Goal: Check status: Check status

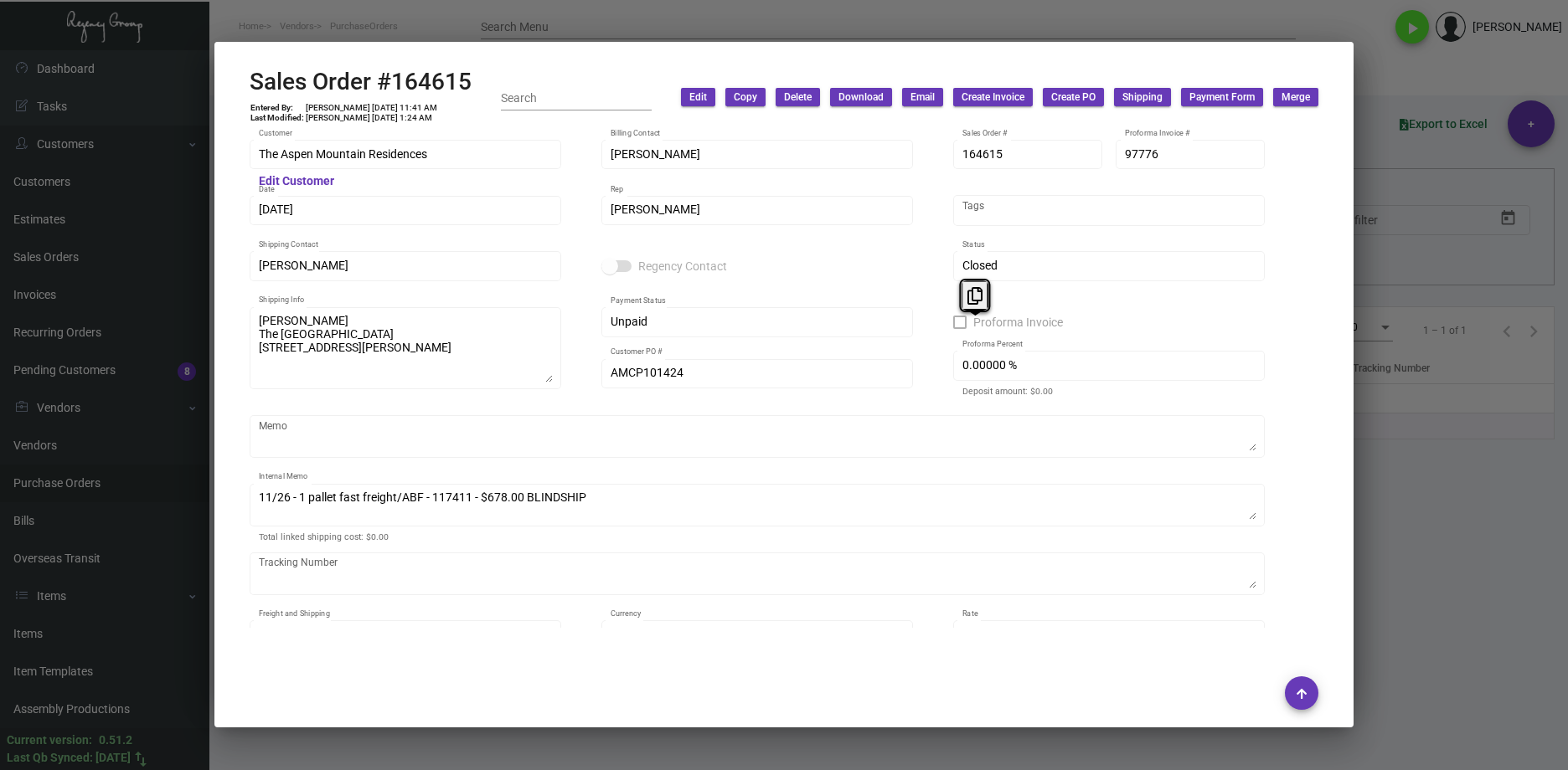
scroll to position [1173, 0]
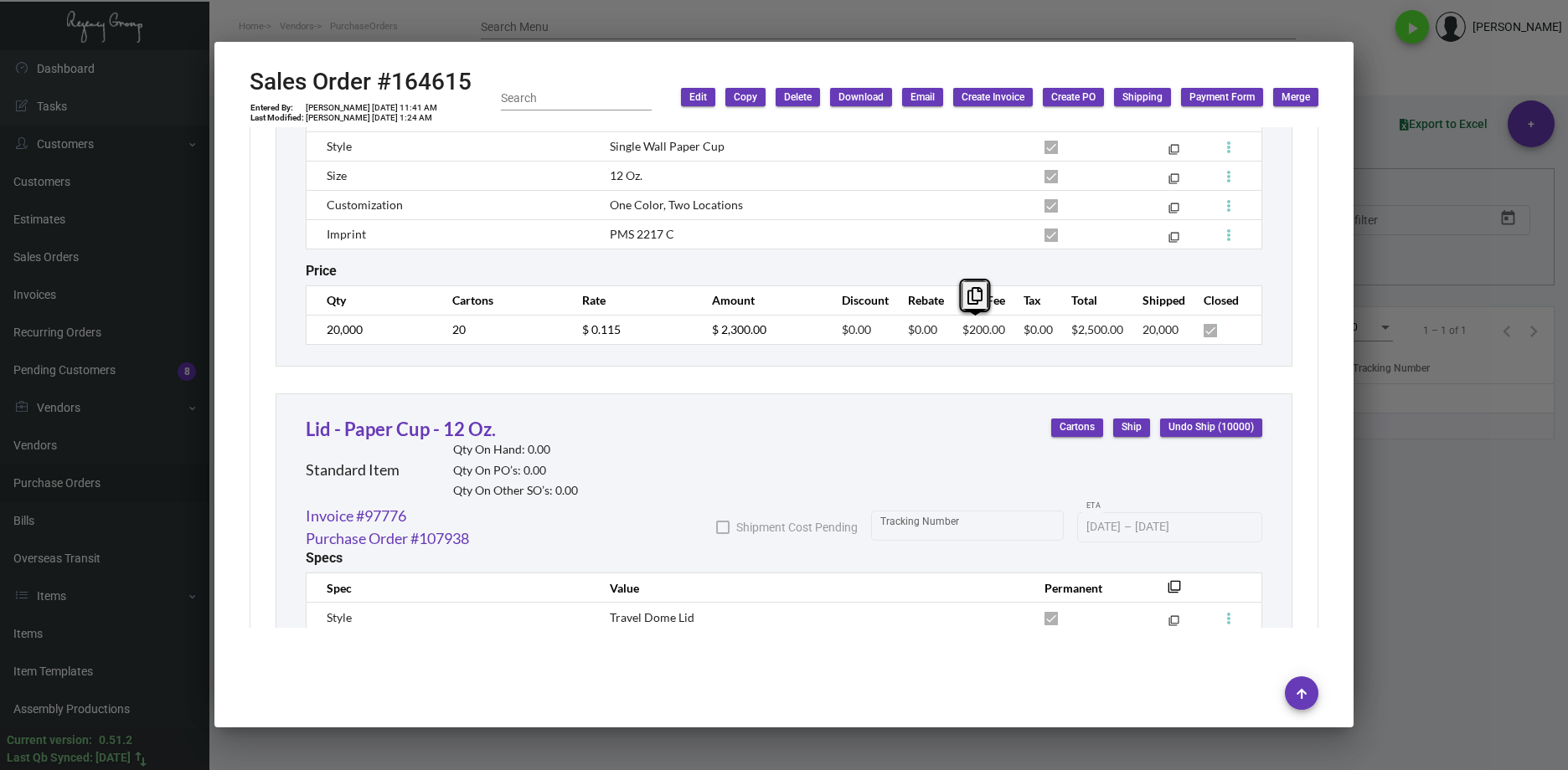
click at [1479, 483] on div at bounding box center [784, 385] width 1568 height 770
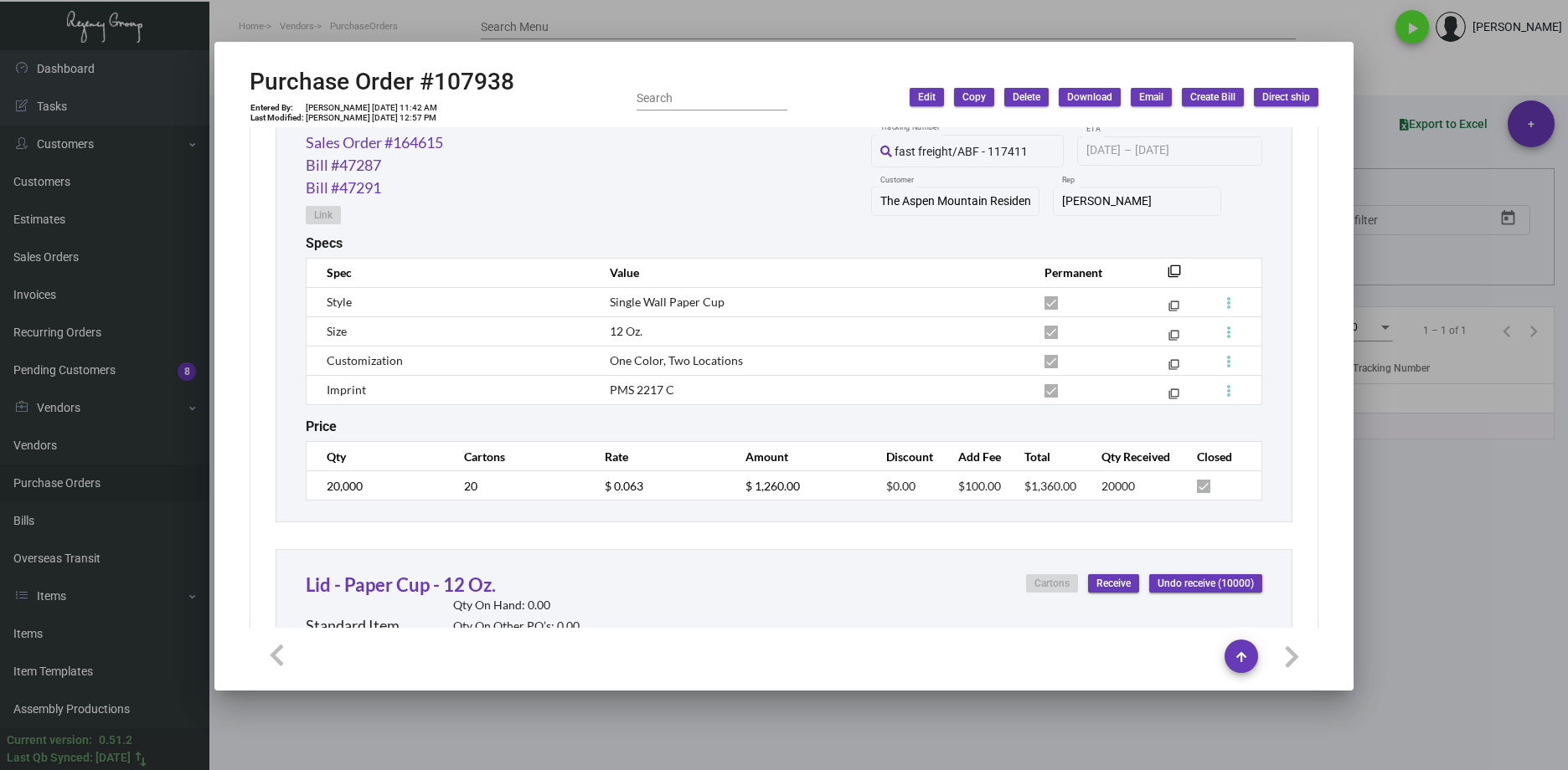
click at [600, 712] on div at bounding box center [784, 385] width 1568 height 770
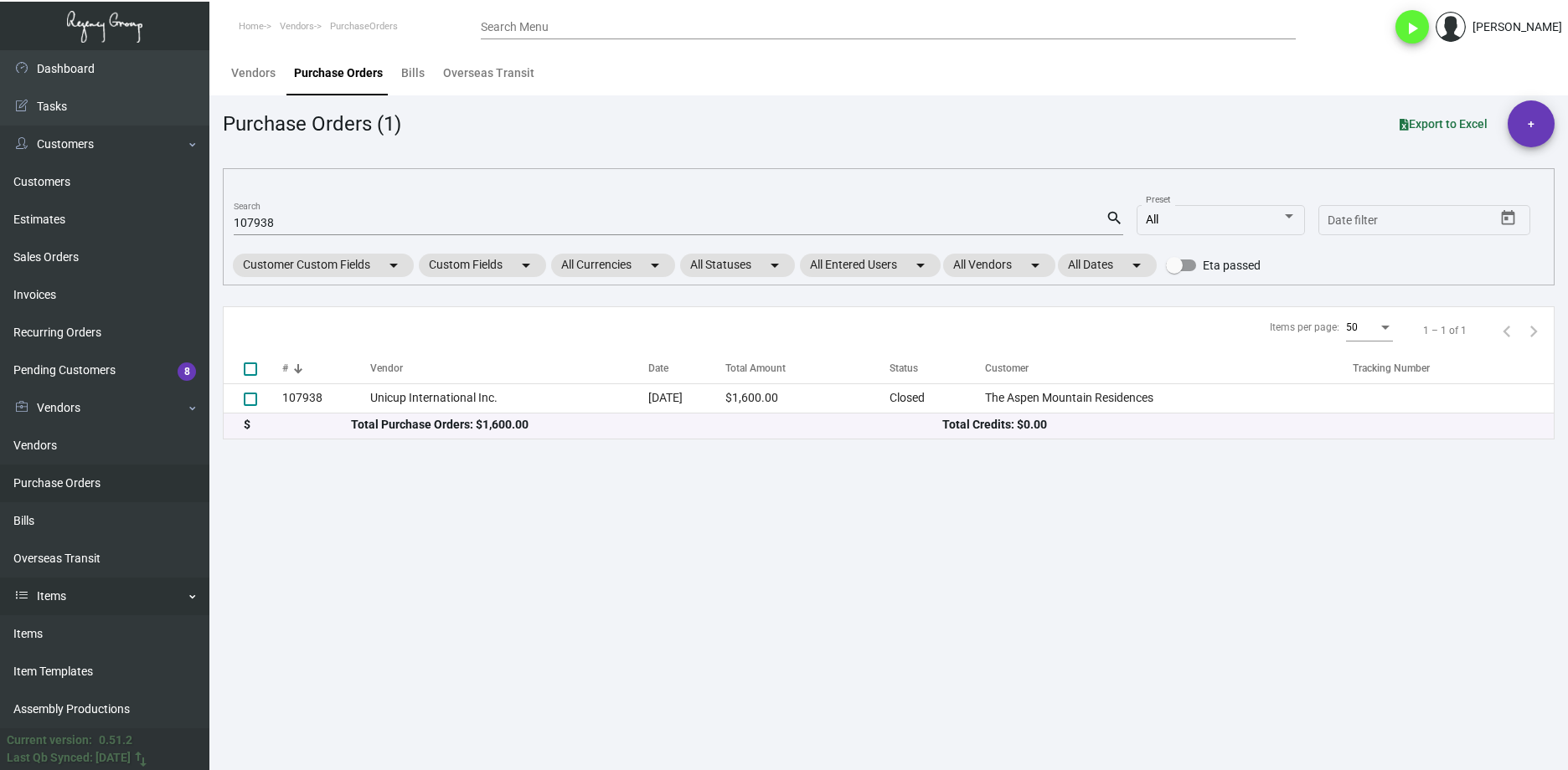
click at [112, 592] on link "Items" at bounding box center [104, 596] width 209 height 38
click at [87, 595] on link "Items" at bounding box center [104, 596] width 209 height 38
click at [82, 641] on link "Items" at bounding box center [104, 634] width 209 height 38
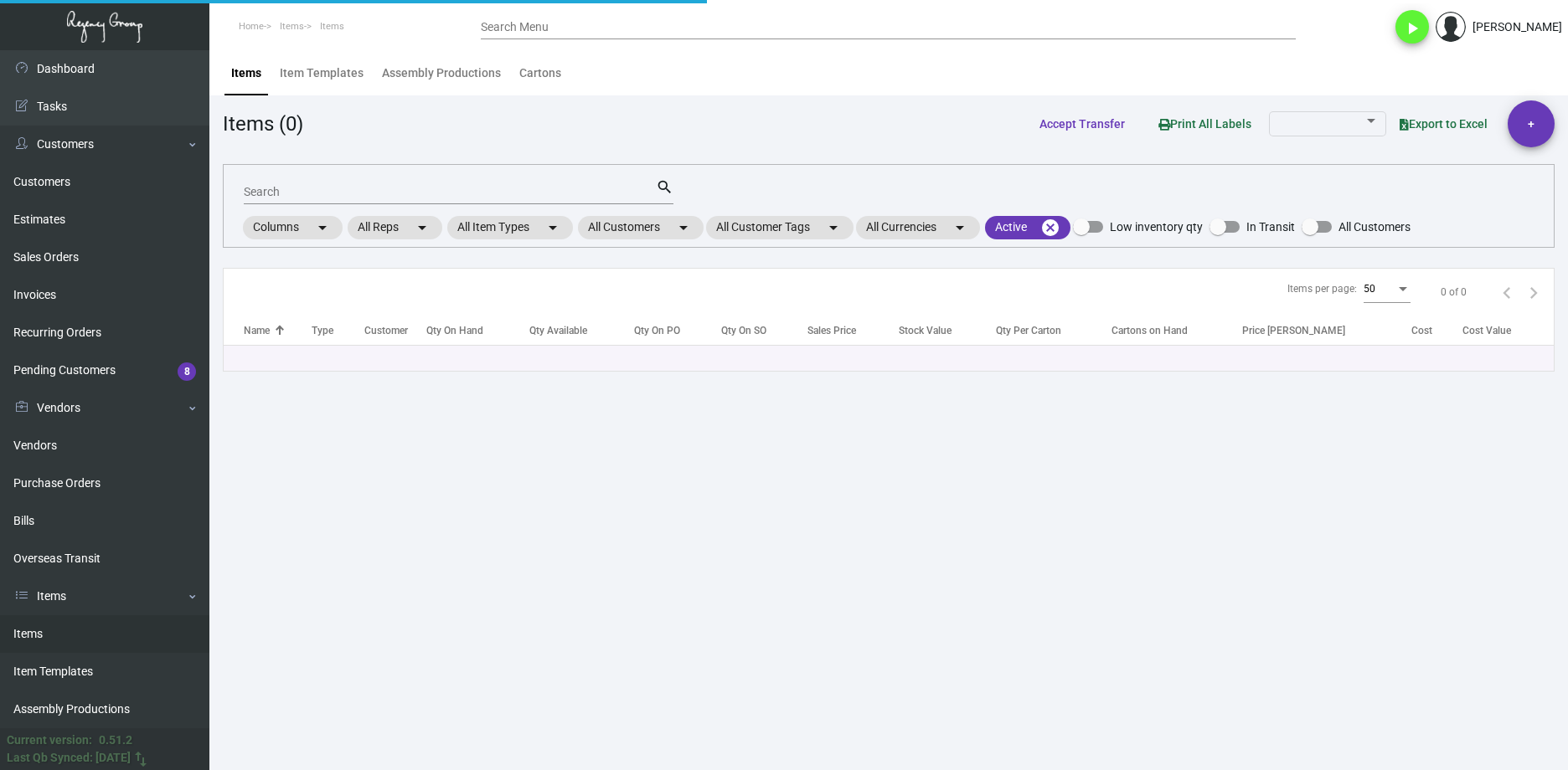
click at [352, 183] on div "Search" at bounding box center [450, 191] width 412 height 26
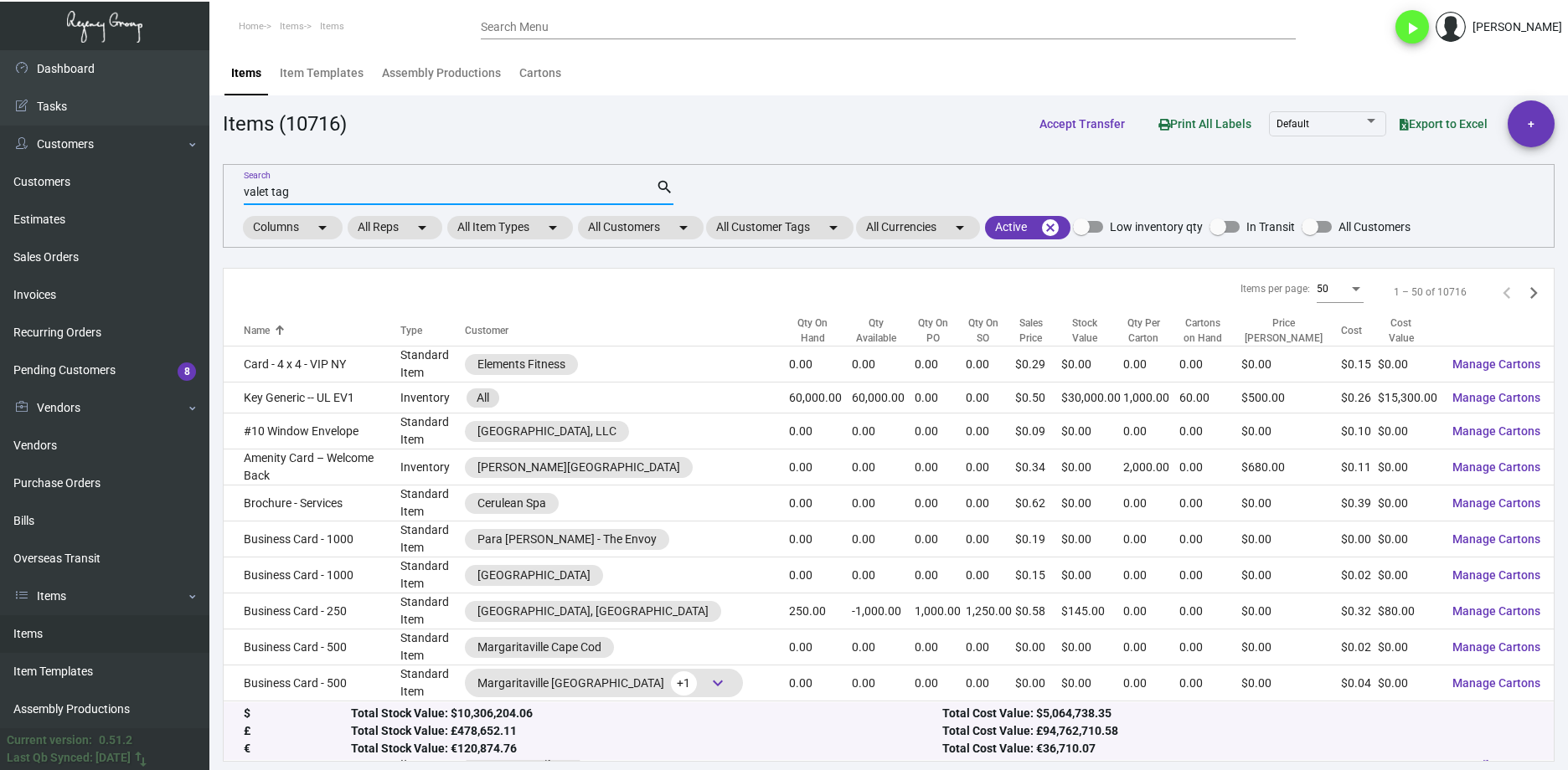
type input "valet tag"
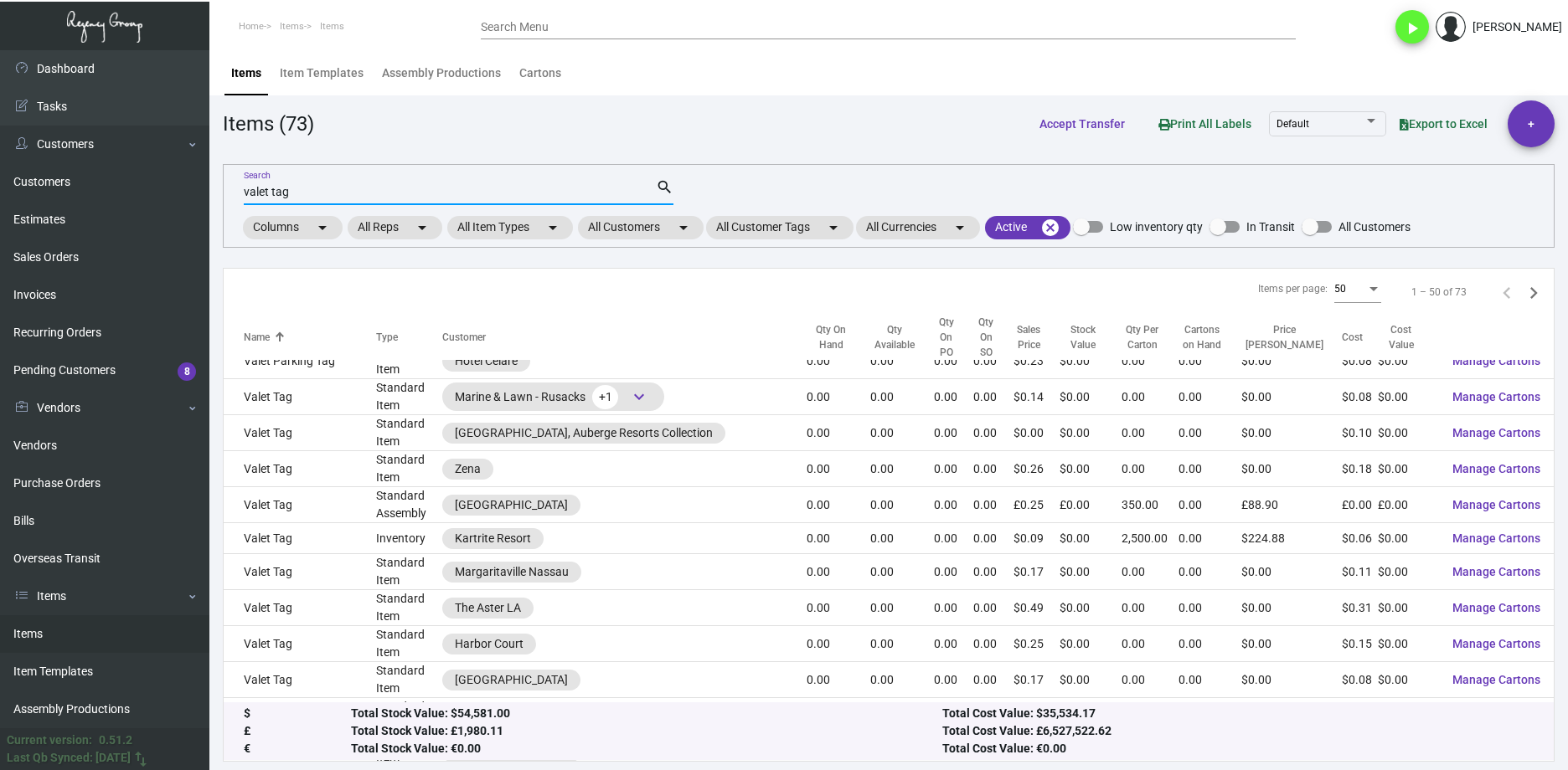
scroll to position [837, 0]
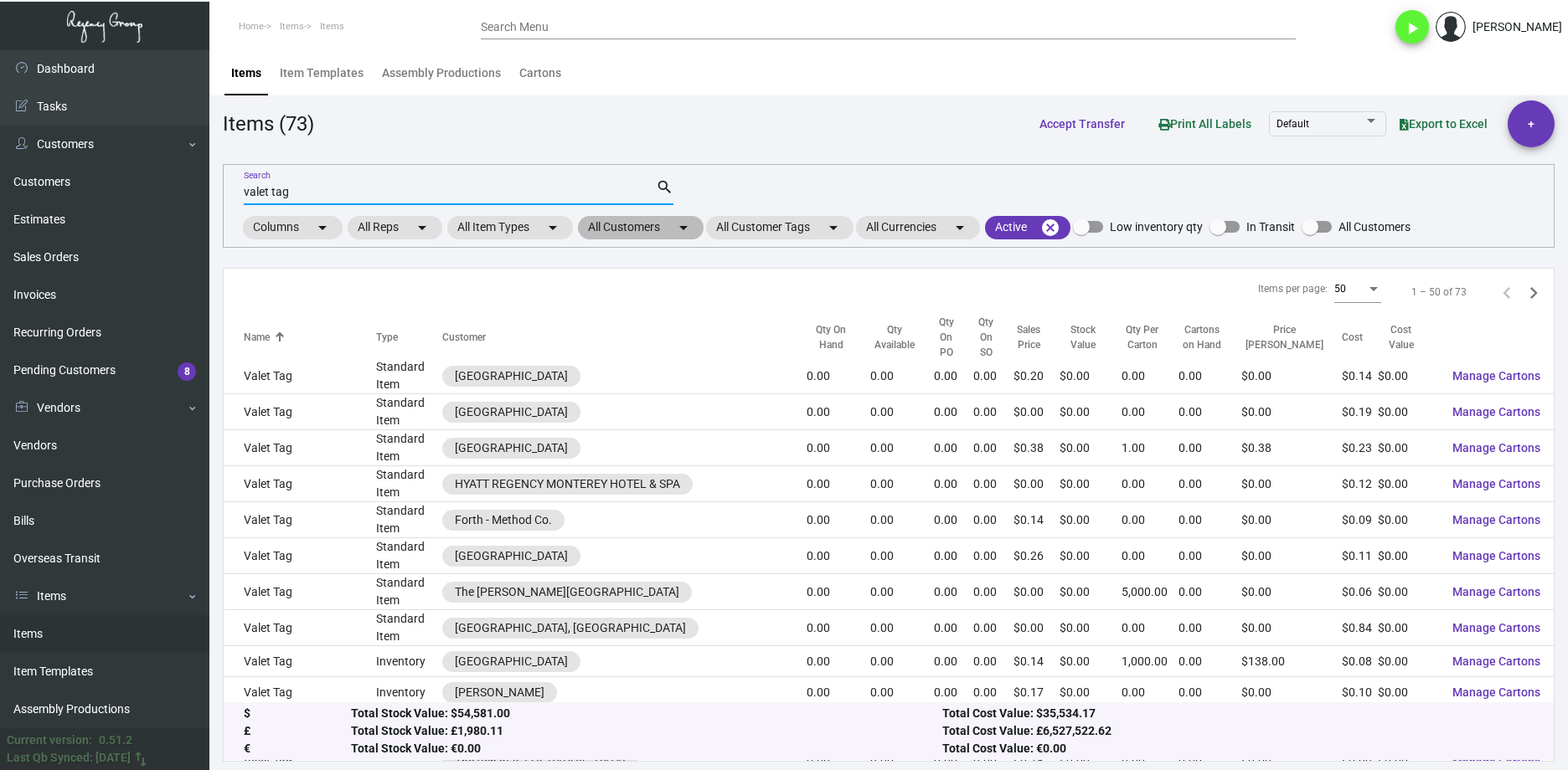
click at [672, 231] on mat-chip "All Customers arrow_drop_down" at bounding box center [640, 228] width 125 height 24
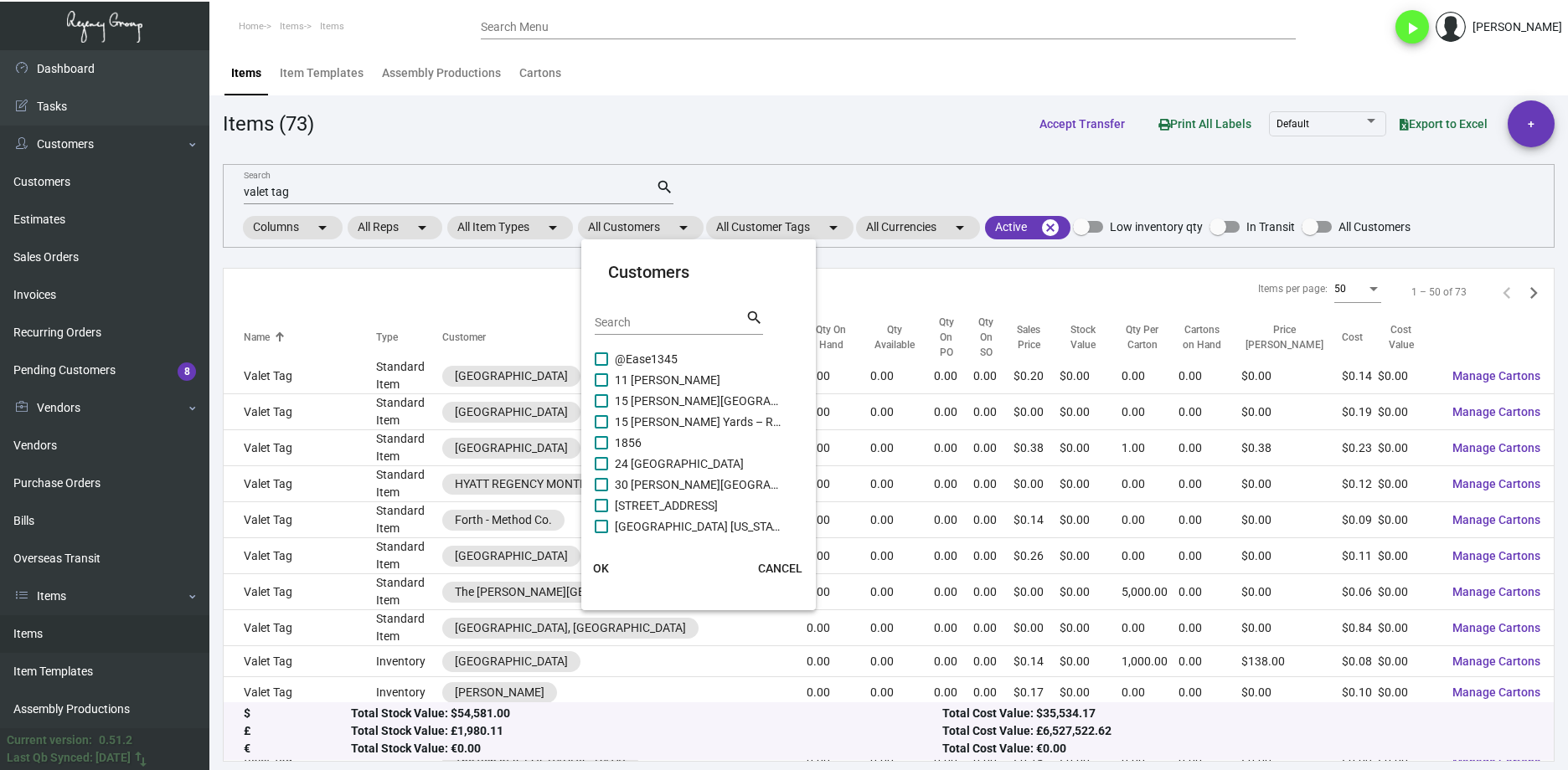
click at [658, 321] on input "Search" at bounding box center [670, 323] width 151 height 13
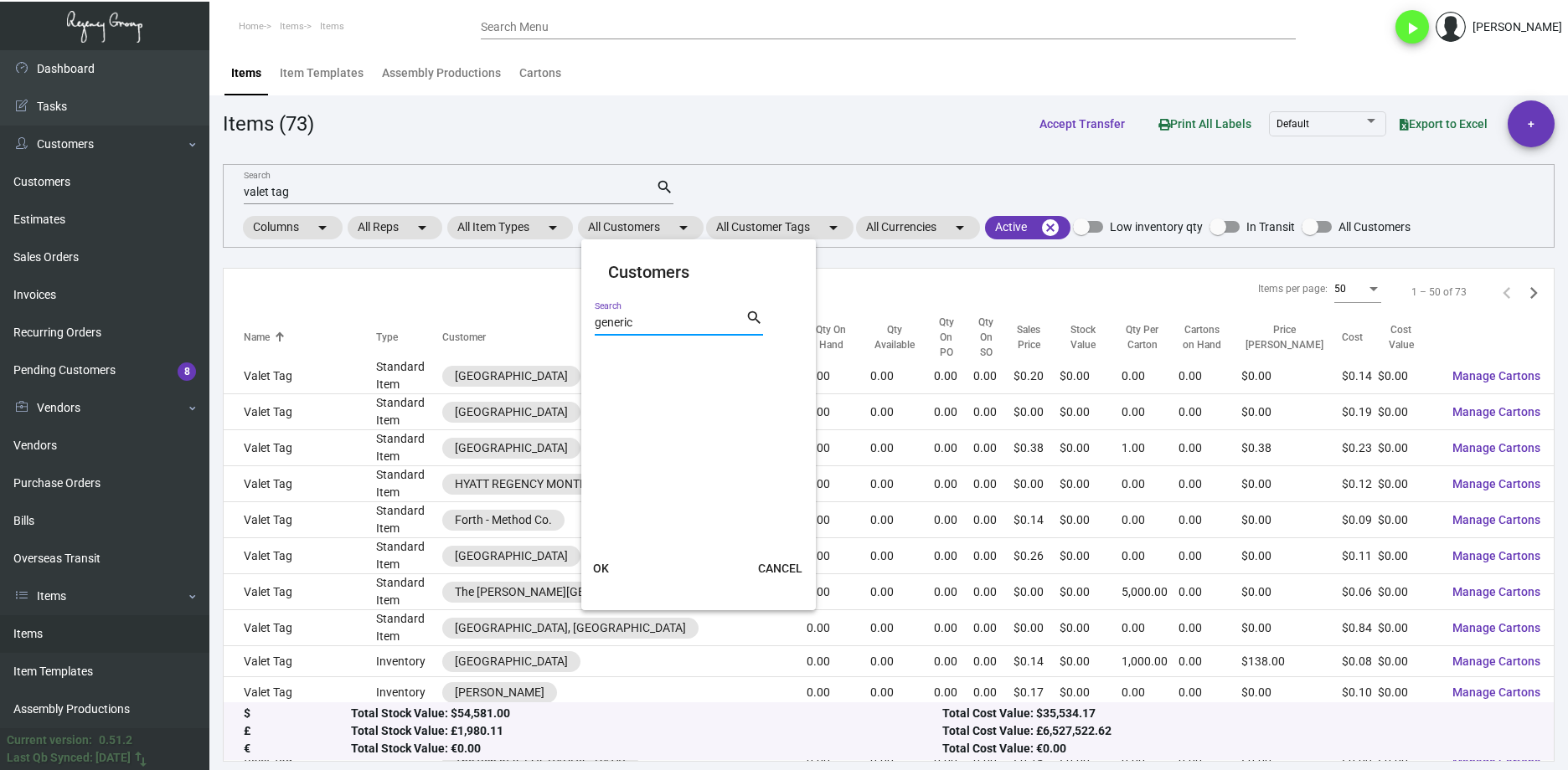
type input "generic"
click at [603, 577] on button "OK" at bounding box center [601, 569] width 53 height 30
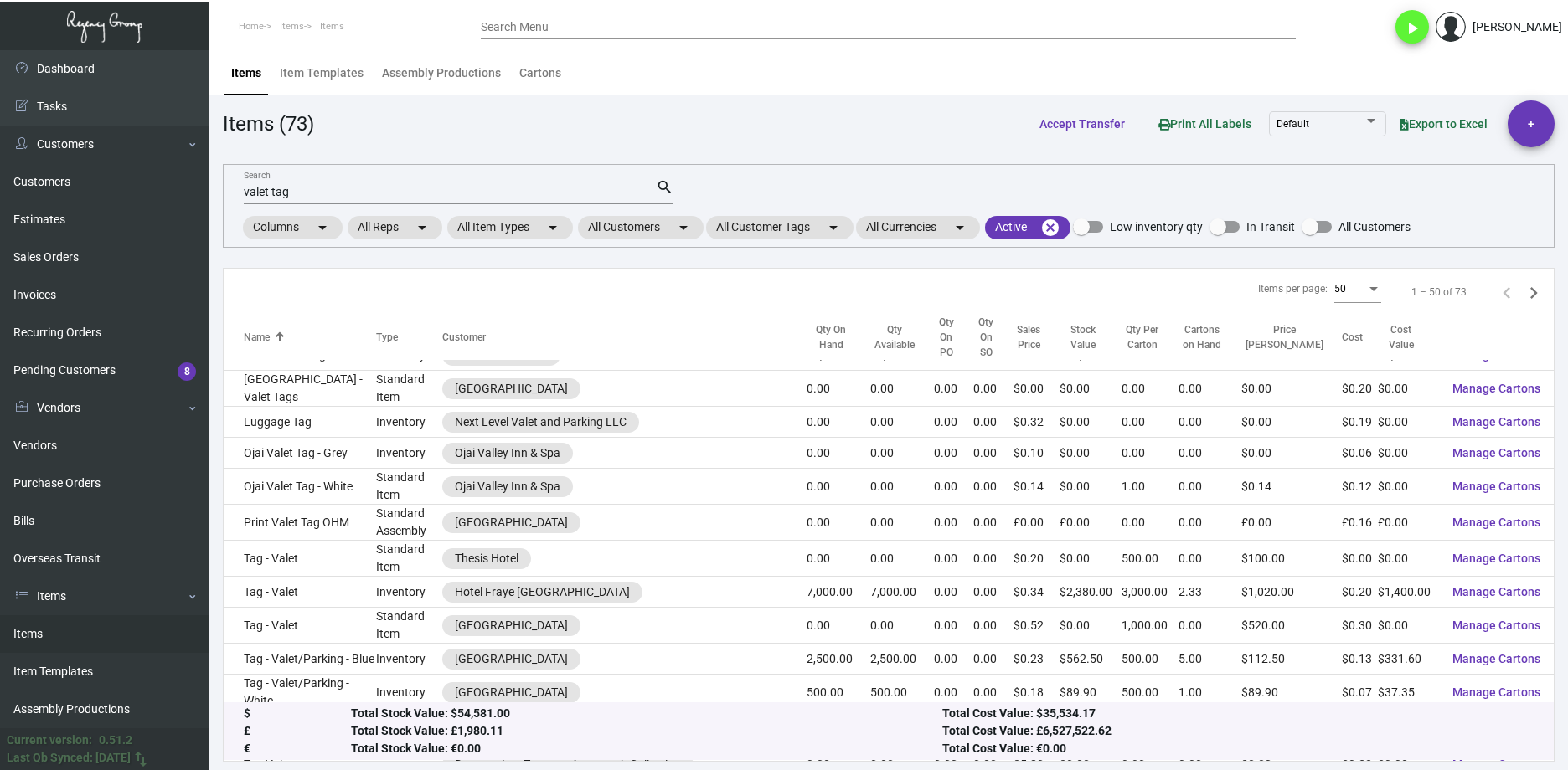
scroll to position [0, 0]
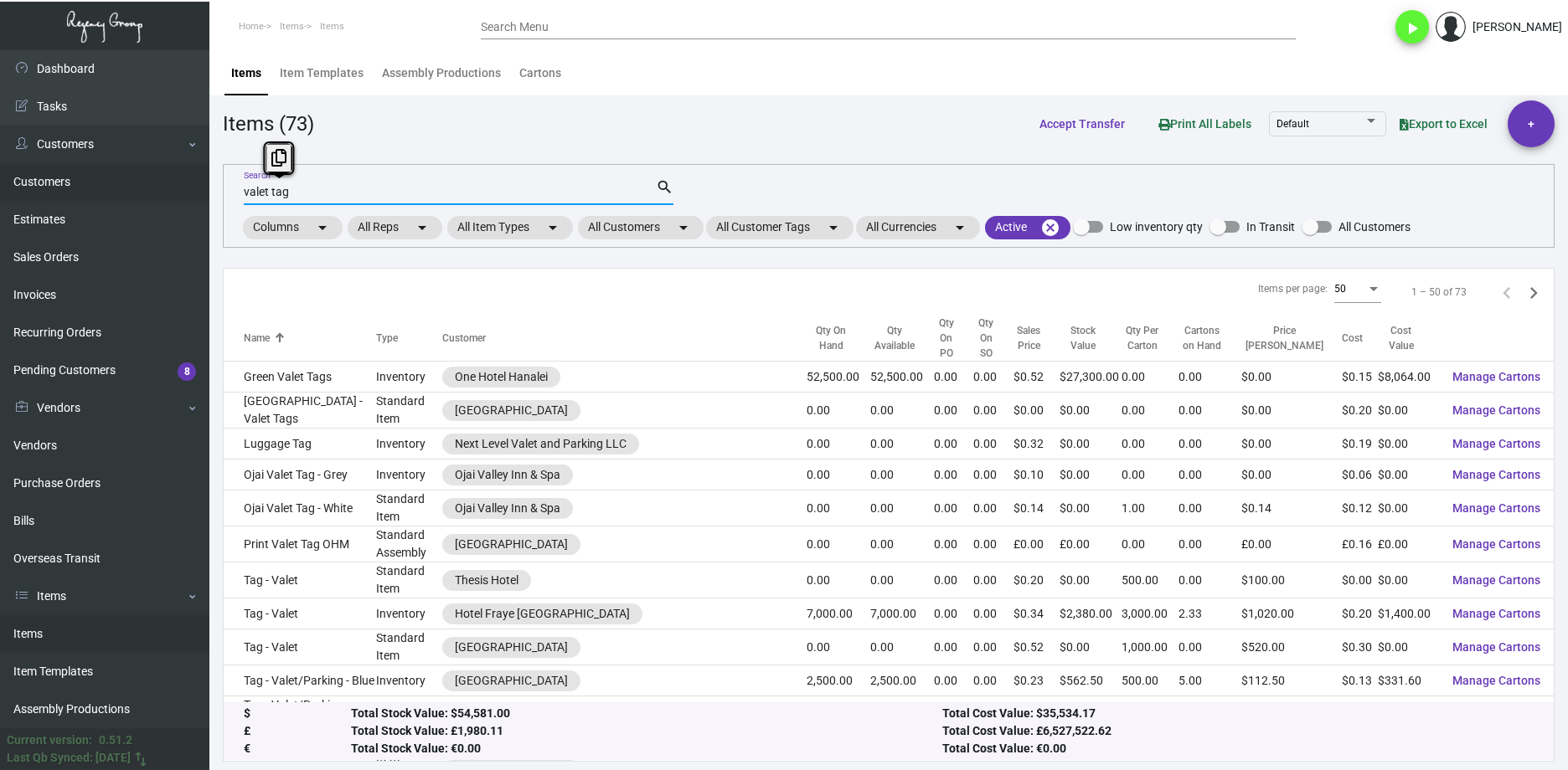
drag, startPoint x: 266, startPoint y: 191, endPoint x: 171, endPoint y: 191, distance: 95.0
click at [174, 191] on div "Dashboard Dashboard Tasks Customers Customers Estimates Sales Orders Invoices R…" at bounding box center [784, 410] width 1568 height 720
type input "generic"
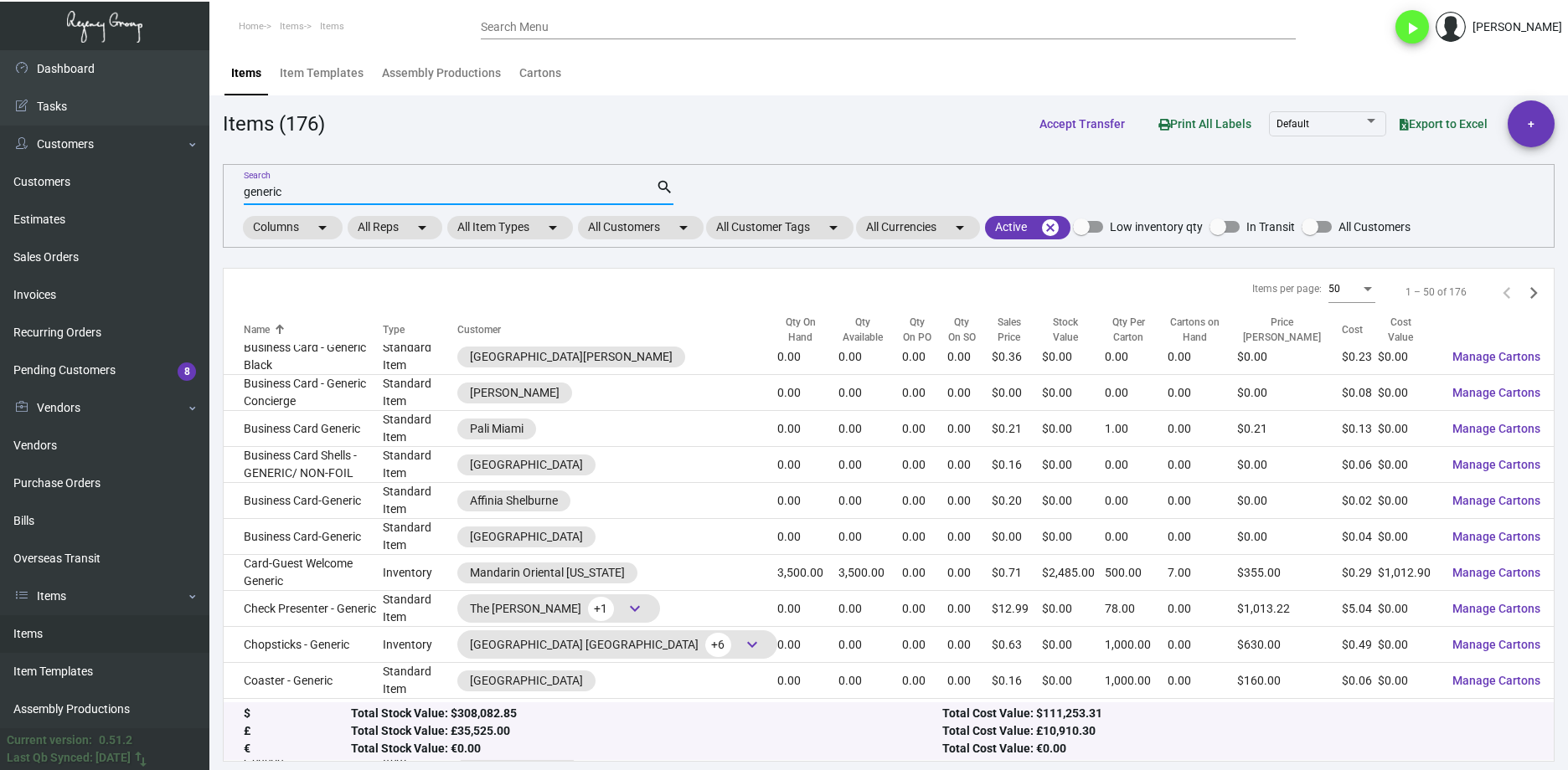
scroll to position [1272, 0]
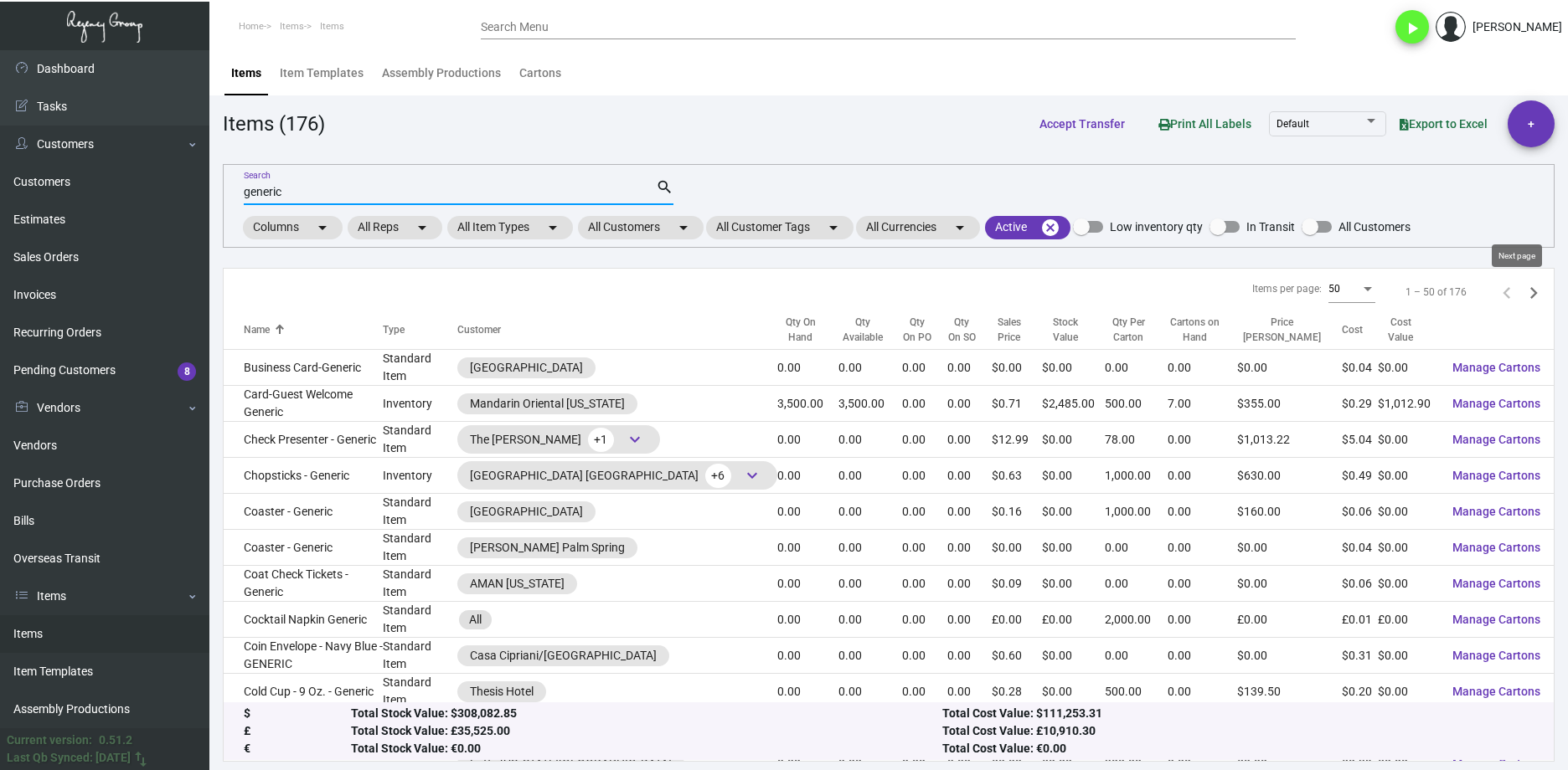
click at [1521, 291] on icon "Next page" at bounding box center [1533, 292] width 24 height 24
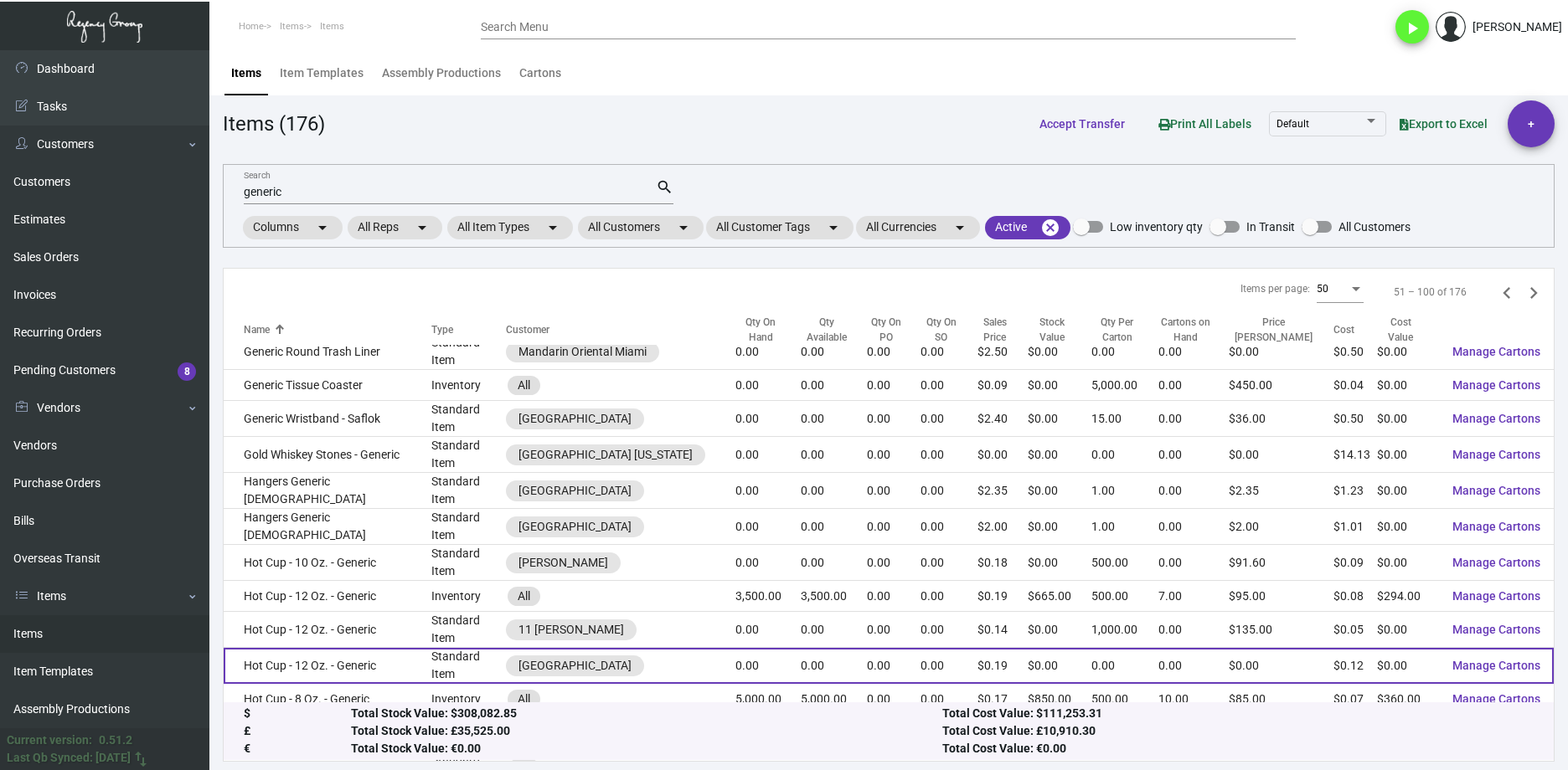
scroll to position [1222, 0]
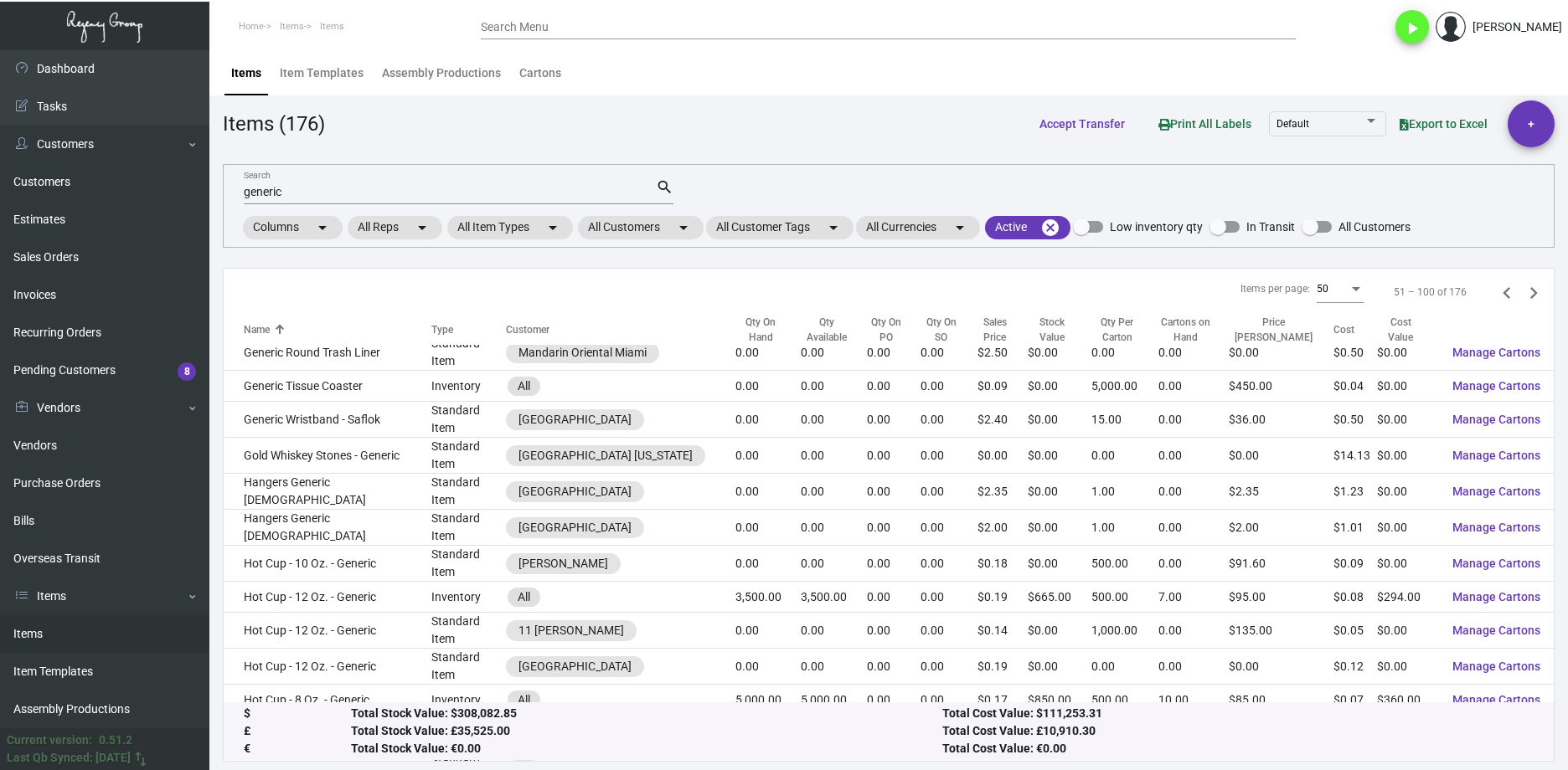
click at [540, 196] on input "generic" at bounding box center [450, 193] width 412 height 13
click at [1533, 294] on button "Next page" at bounding box center [1534, 292] width 27 height 27
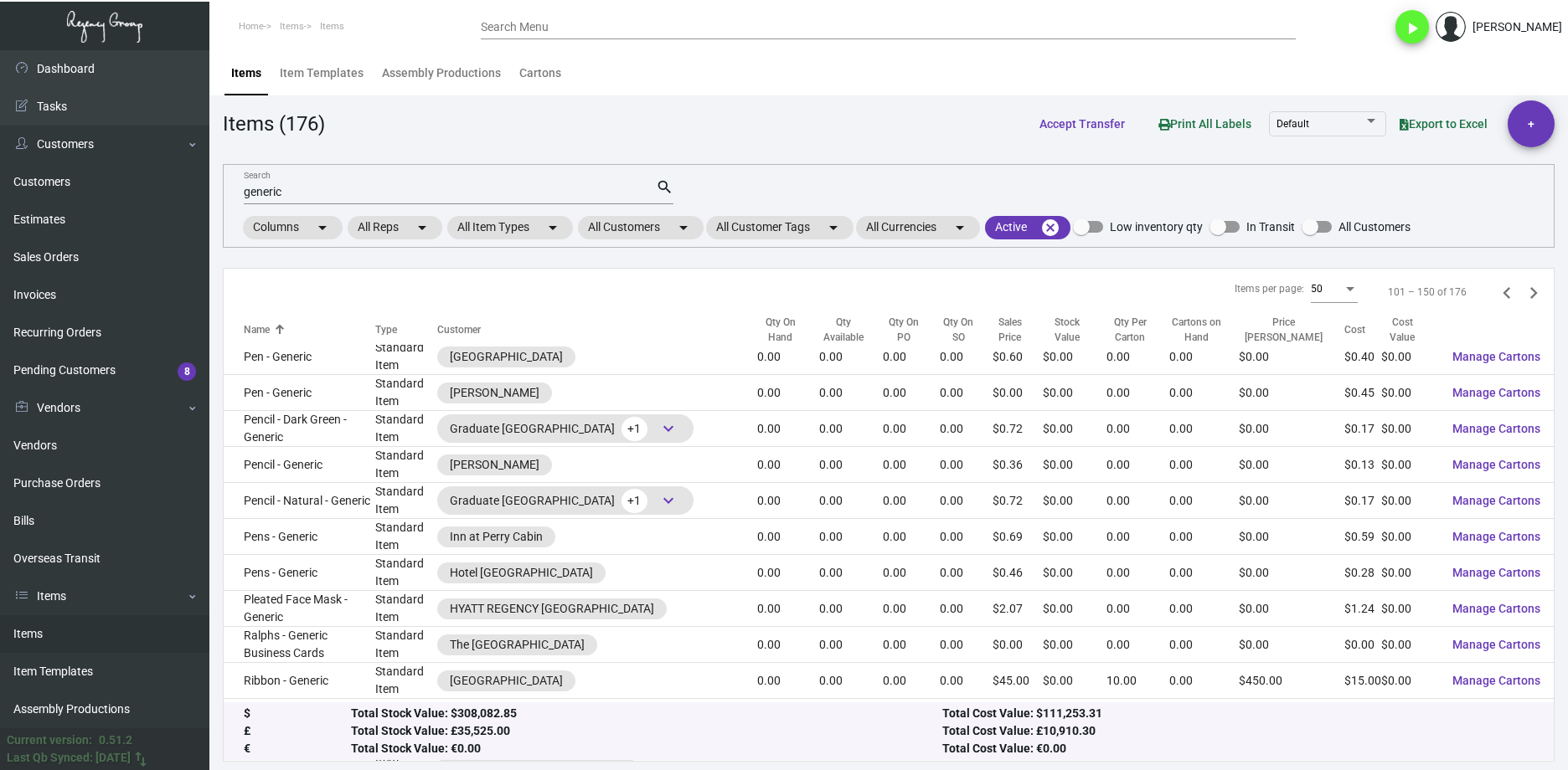
click at [1532, 294] on icon "Next page" at bounding box center [1533, 292] width 24 height 24
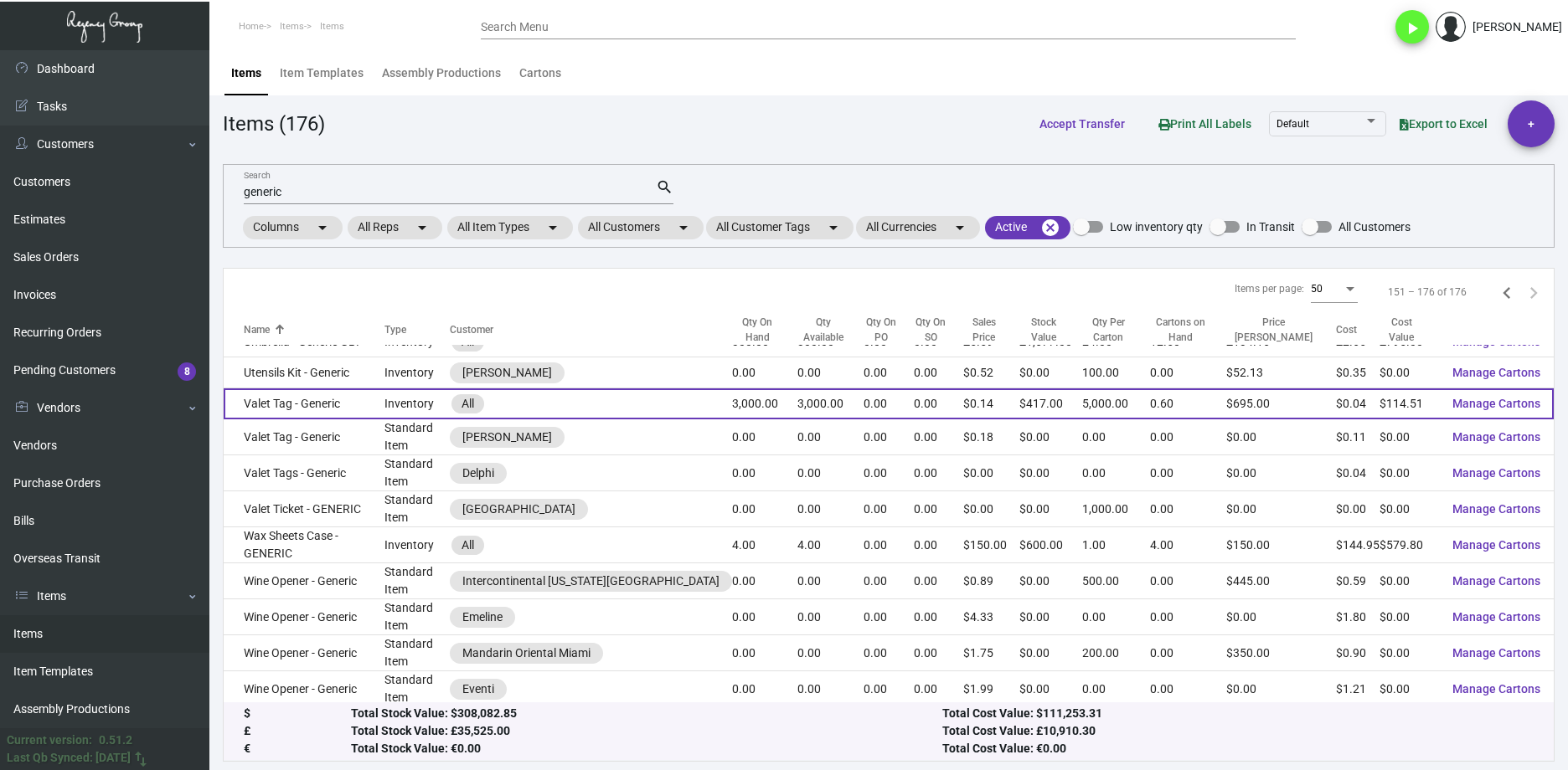
click at [336, 415] on td "Valet Tag - Generic" at bounding box center [303, 404] width 161 height 31
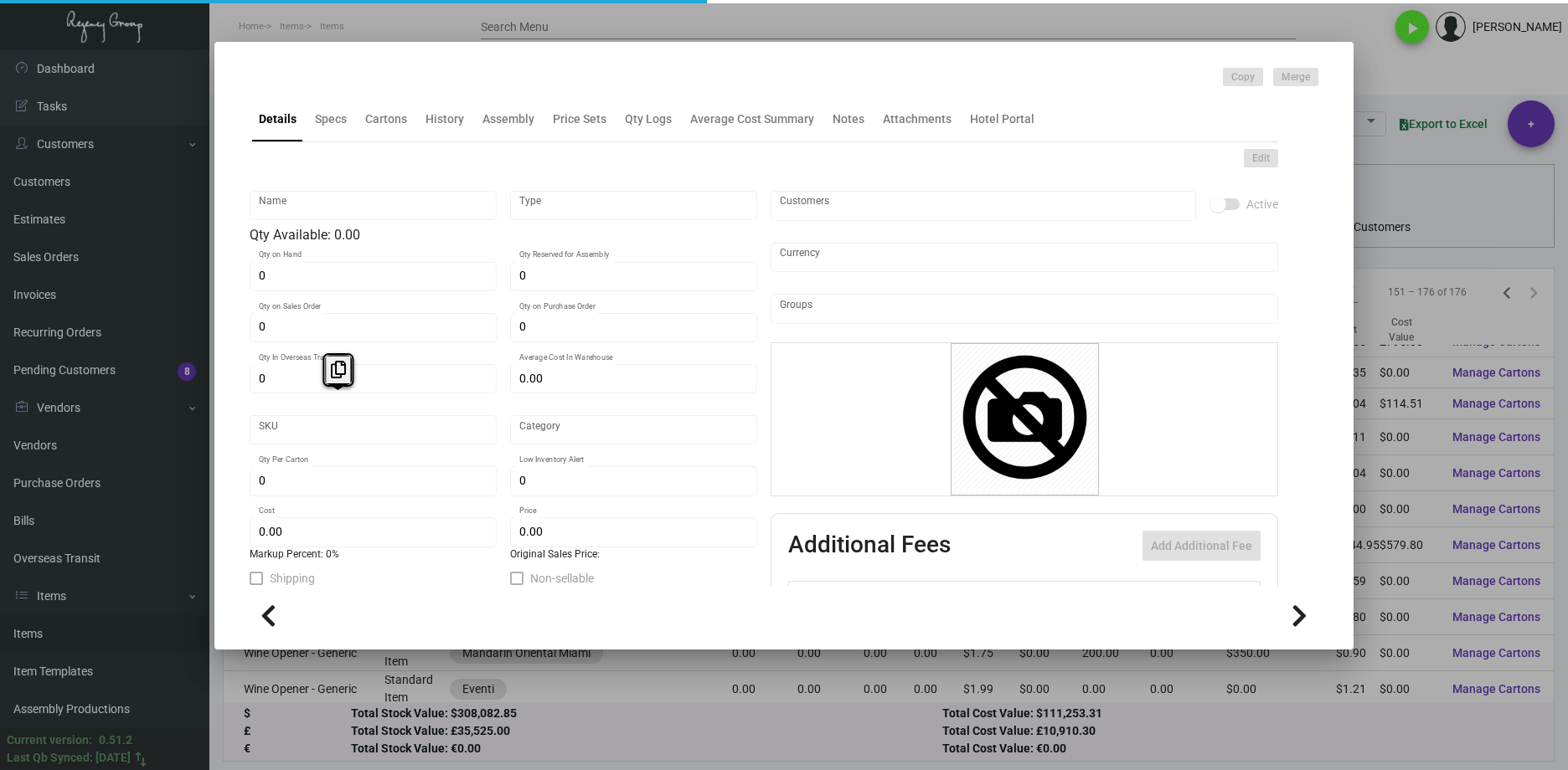
type input "Valet Tag - Generic"
type input "Inventory"
type input "3,000"
type input "$ 0.06362"
type input "952-Valet Tag-45-INV"
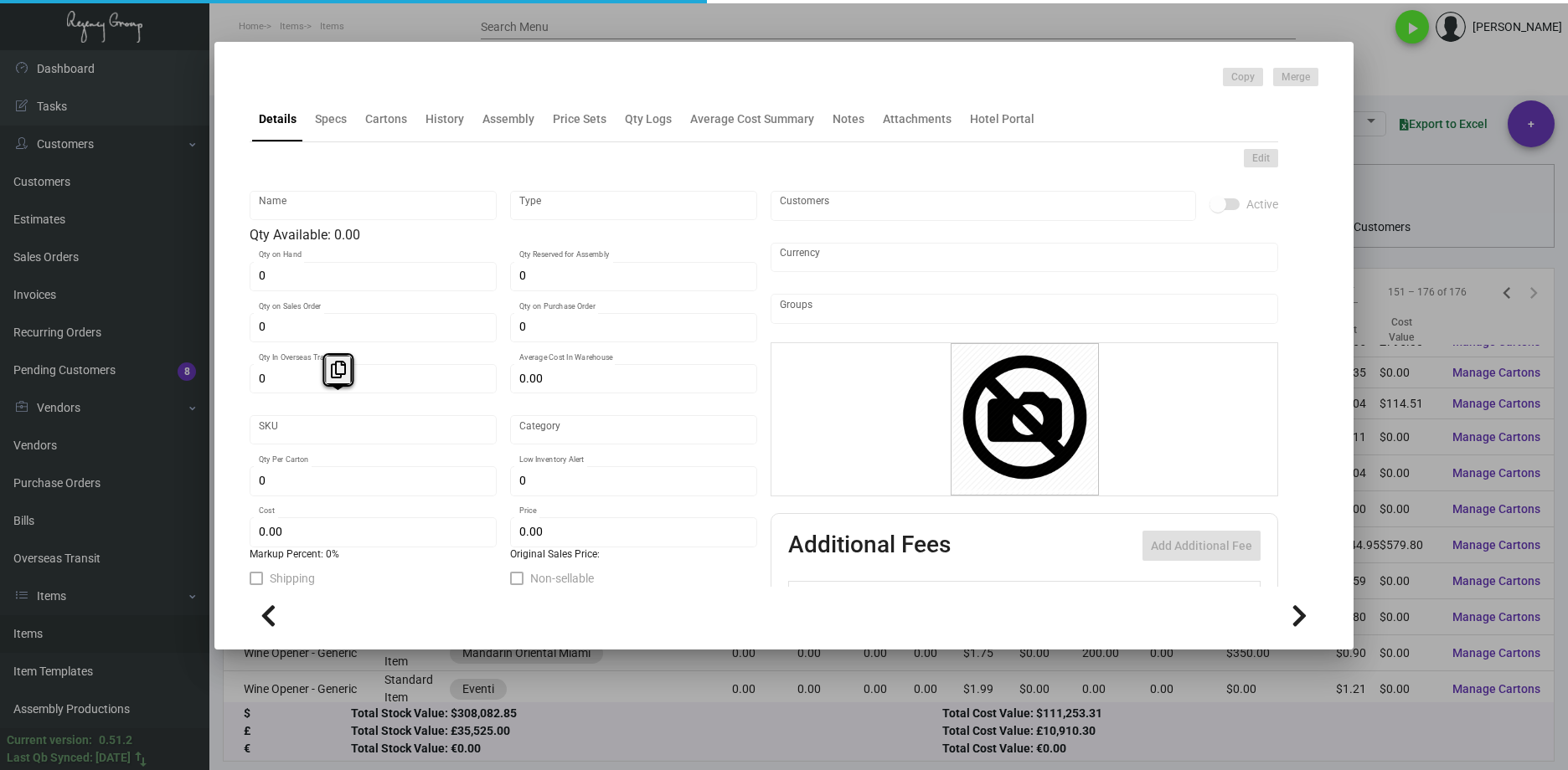
type input "Standard"
type input "5,000"
type input "$ 0.03817"
type input "$ 0.139"
checkbox input "true"
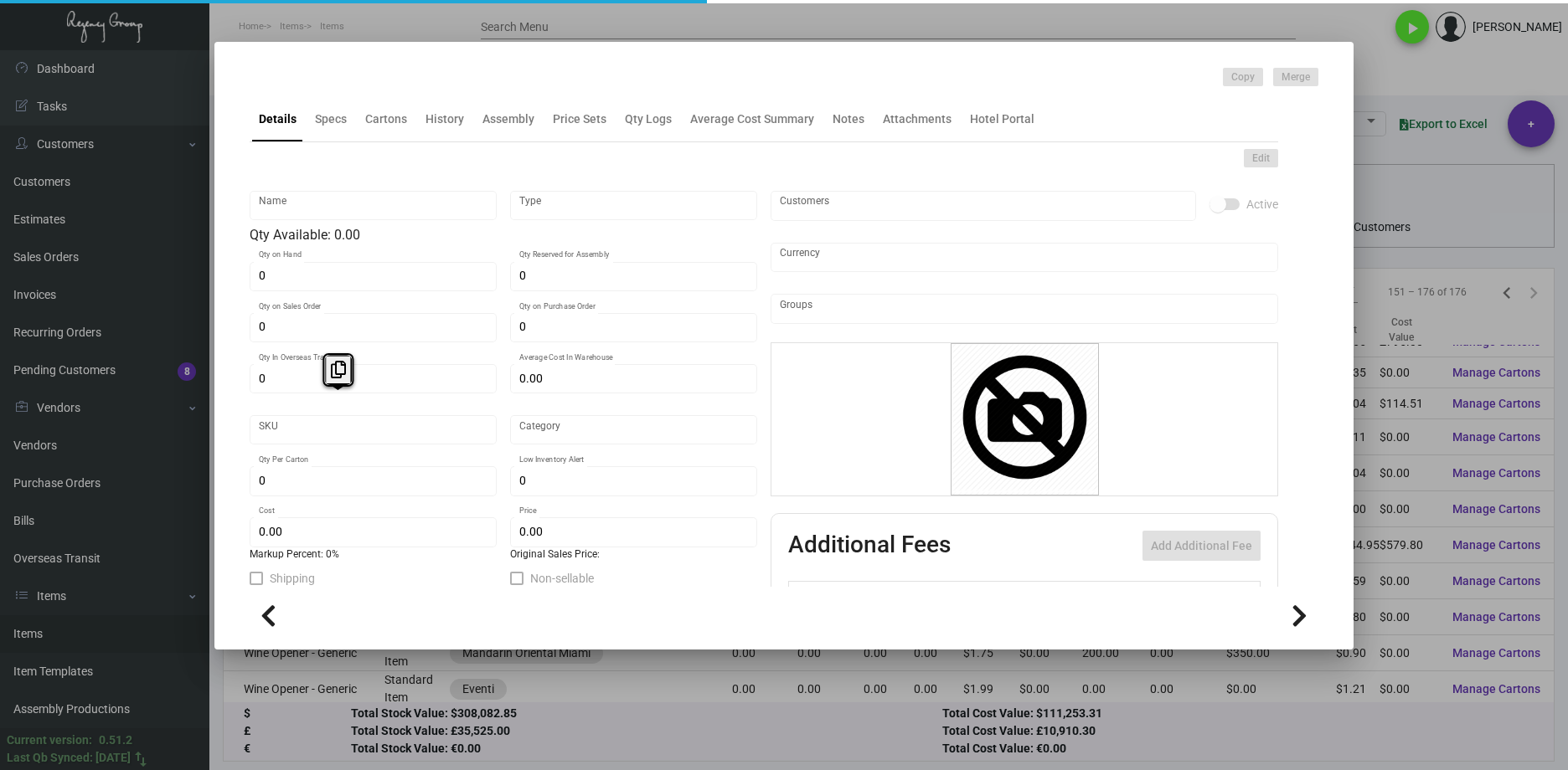
type input "United States Dollar $"
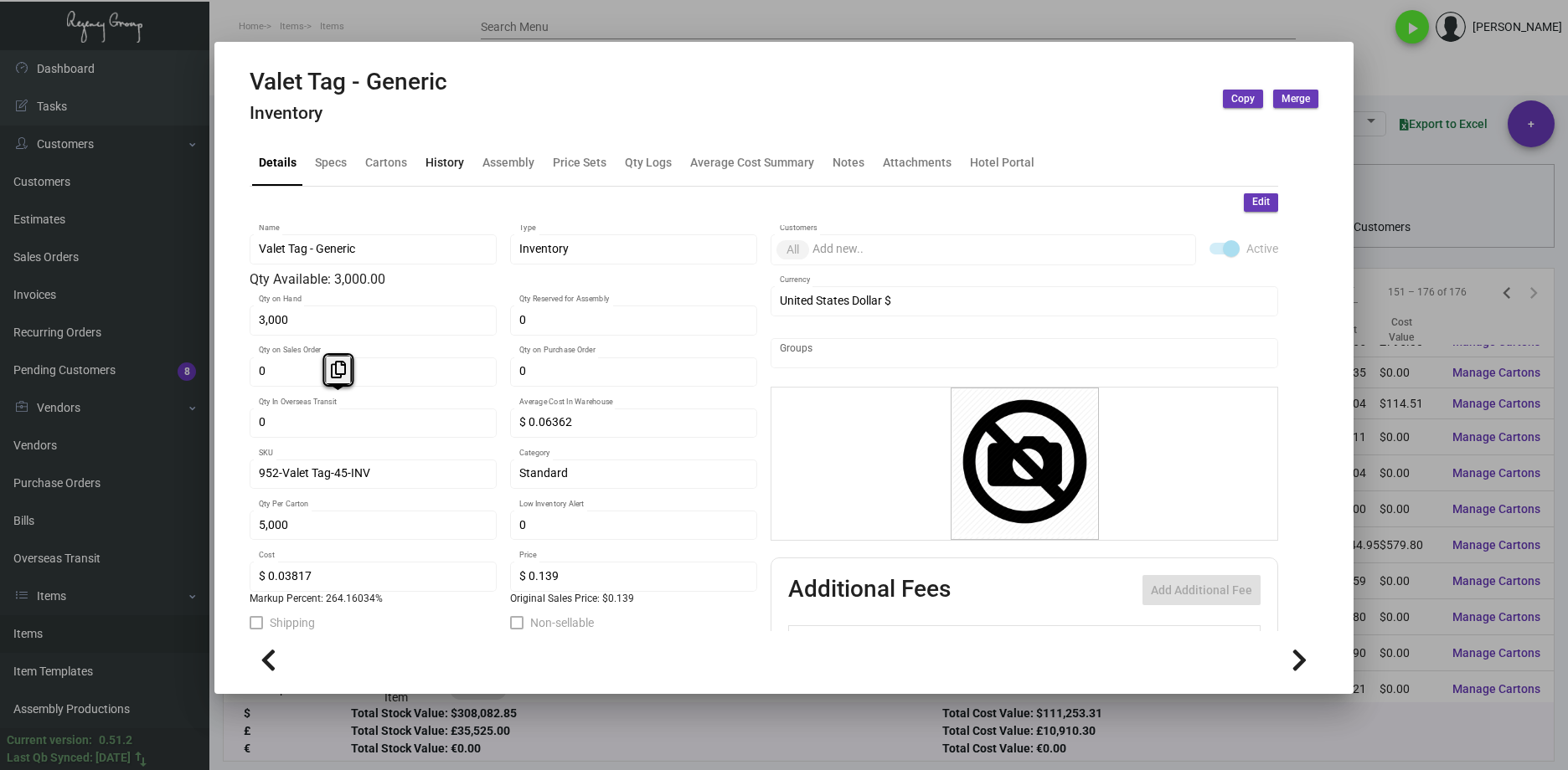
click at [453, 165] on div "History" at bounding box center [444, 162] width 39 height 18
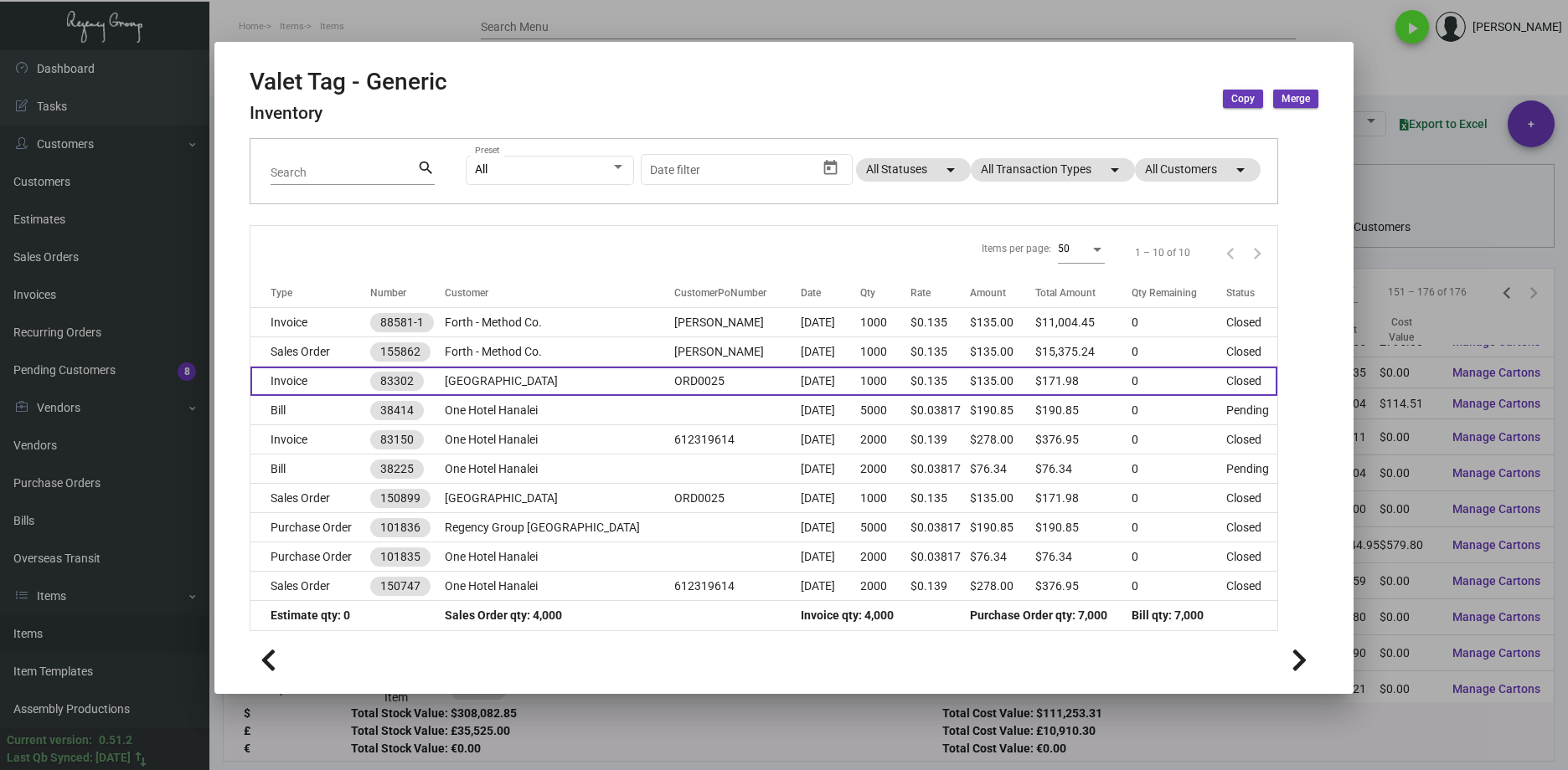
scroll to position [126, 0]
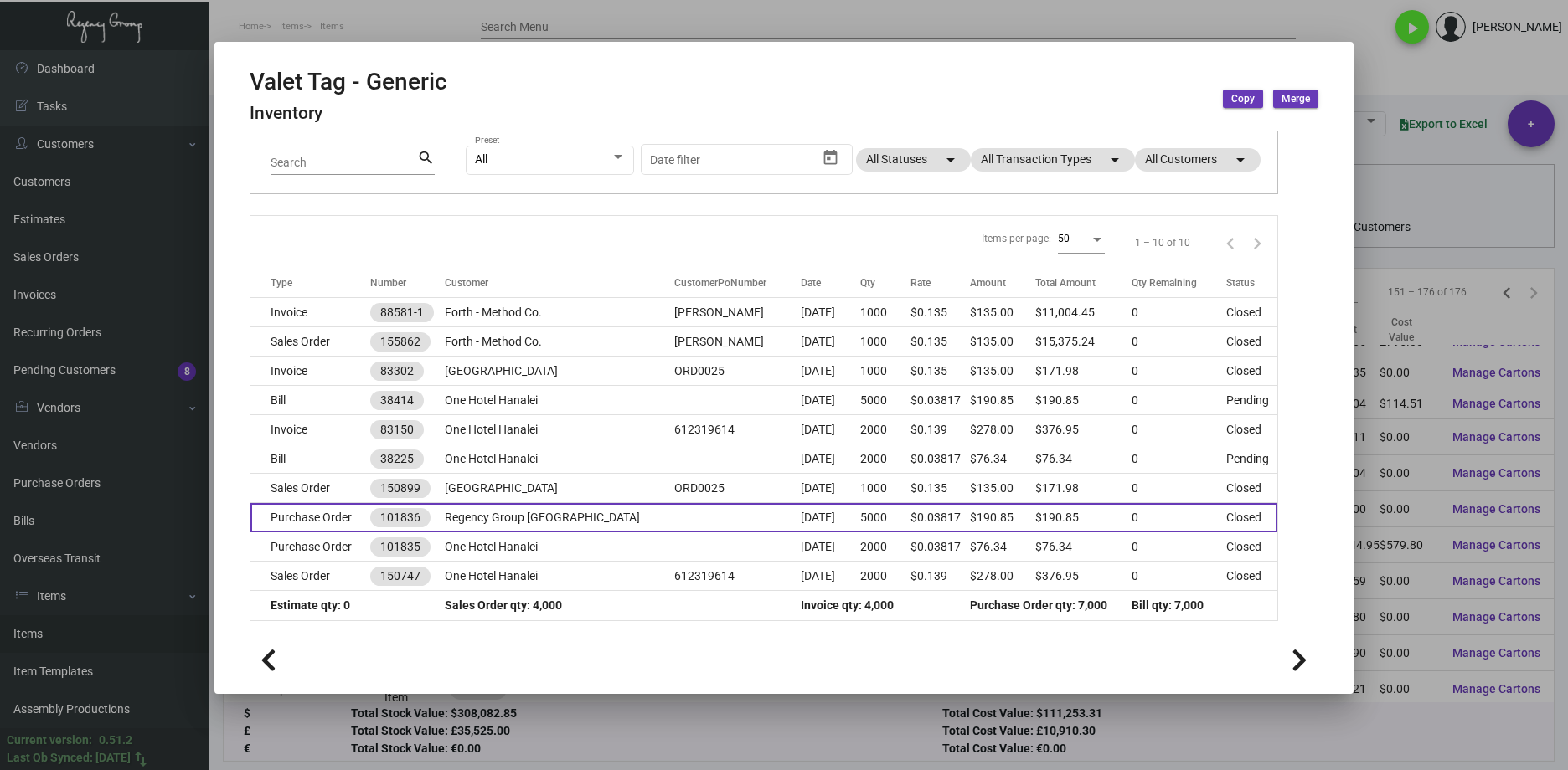
click at [354, 514] on td "Purchase Order" at bounding box center [311, 517] width 120 height 29
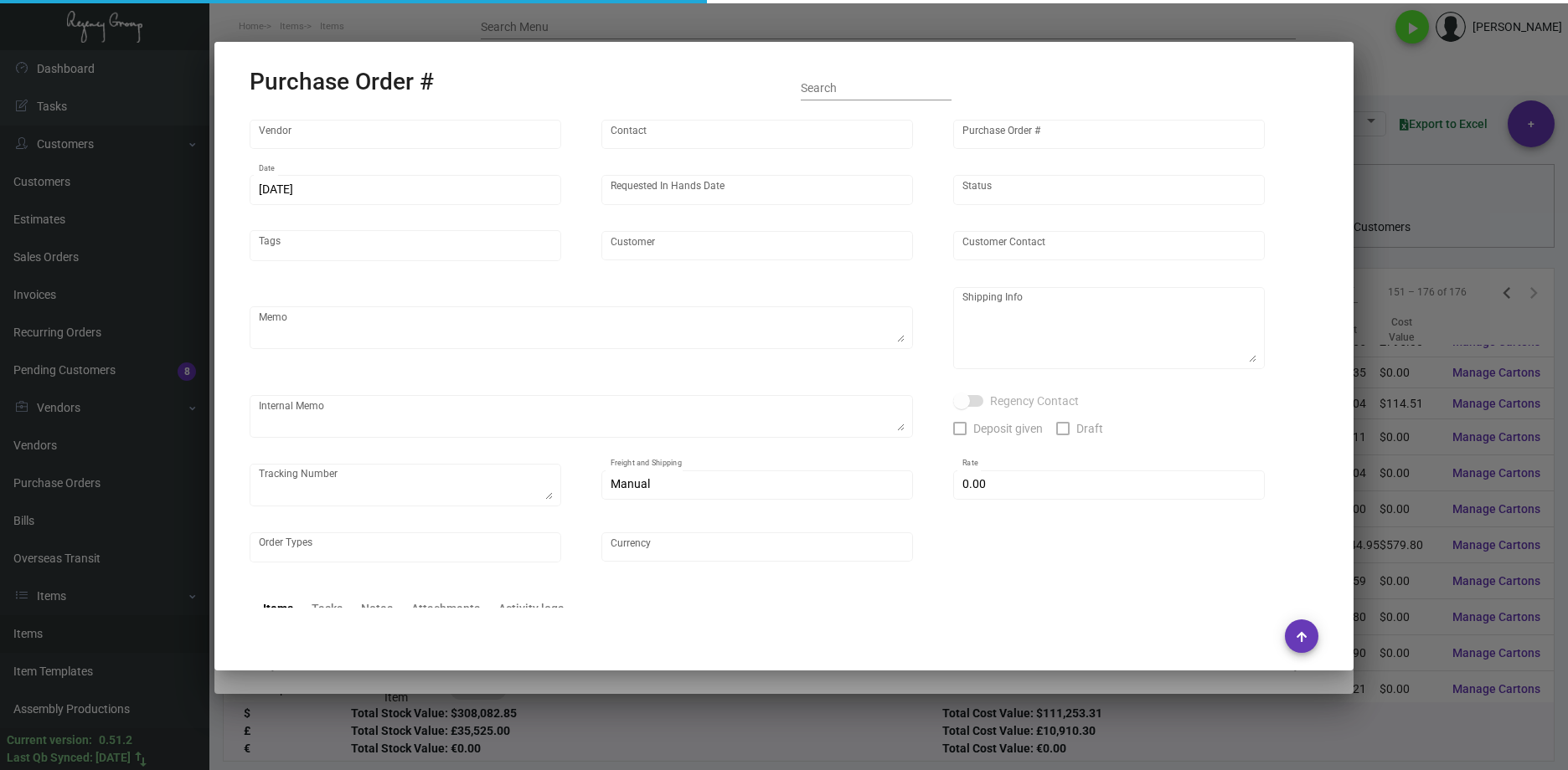
type input "SSP"
type input "[PERSON_NAME]"
type input "101836"
type input "[DATE]"
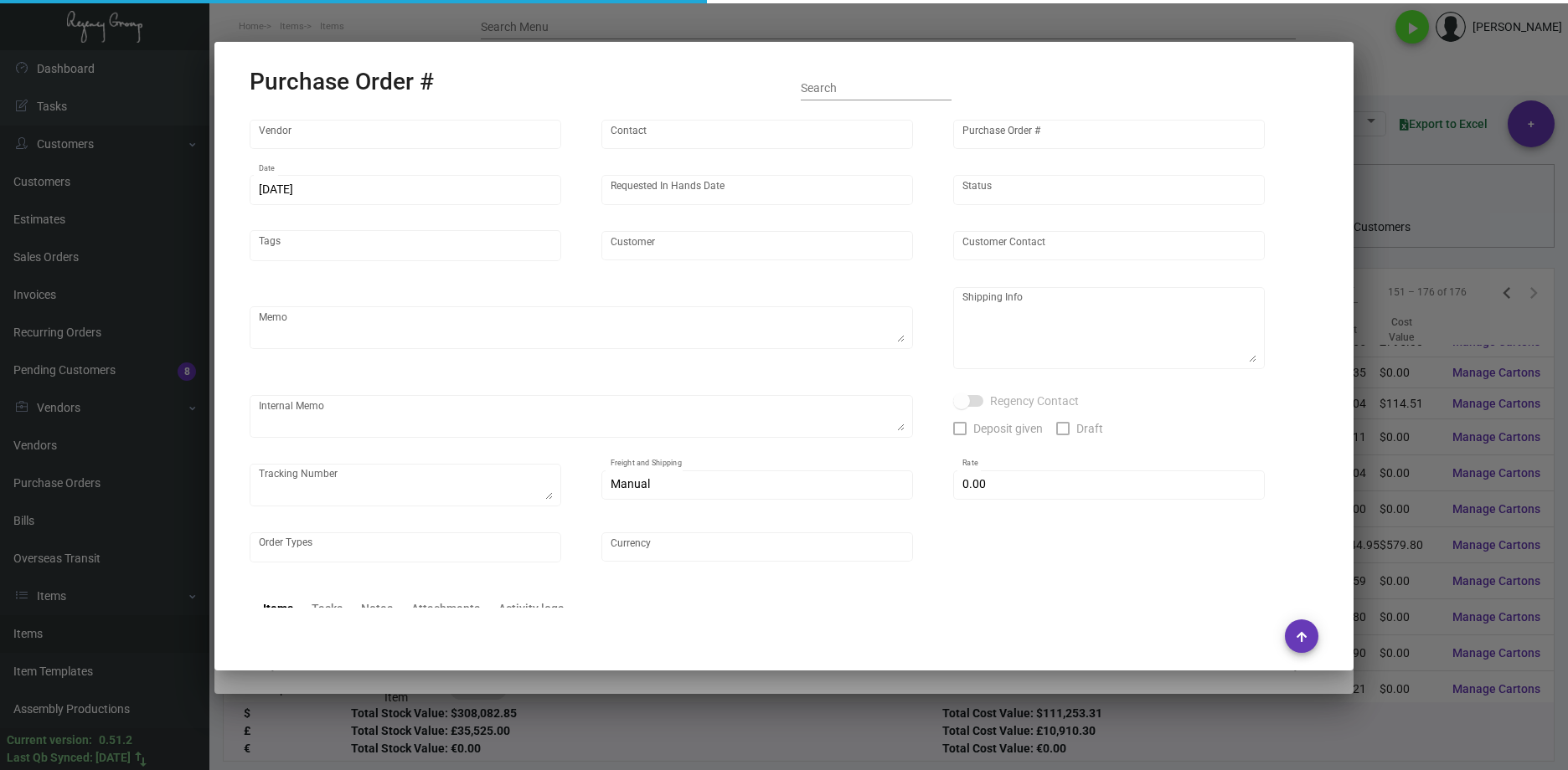
type input "Regency Group [GEOGRAPHIC_DATA]"
type input "Receiving C/O"
type textarea "Regency Group NYC - Receiving C/O [STREET_ADDRESS][US_STATE]"
type input "$ 0.00"
type input "United States Dollar $"
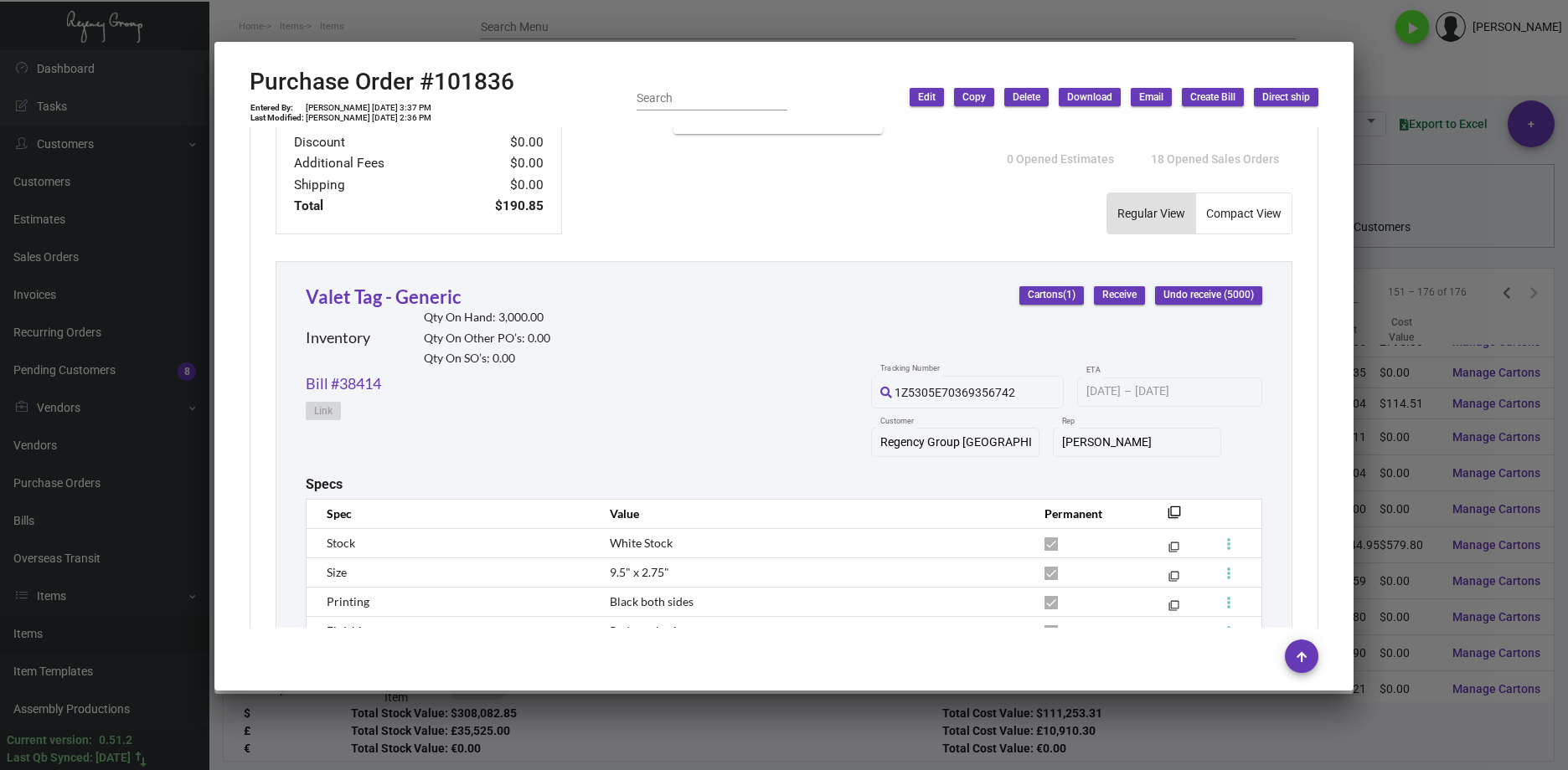
scroll to position [754, 0]
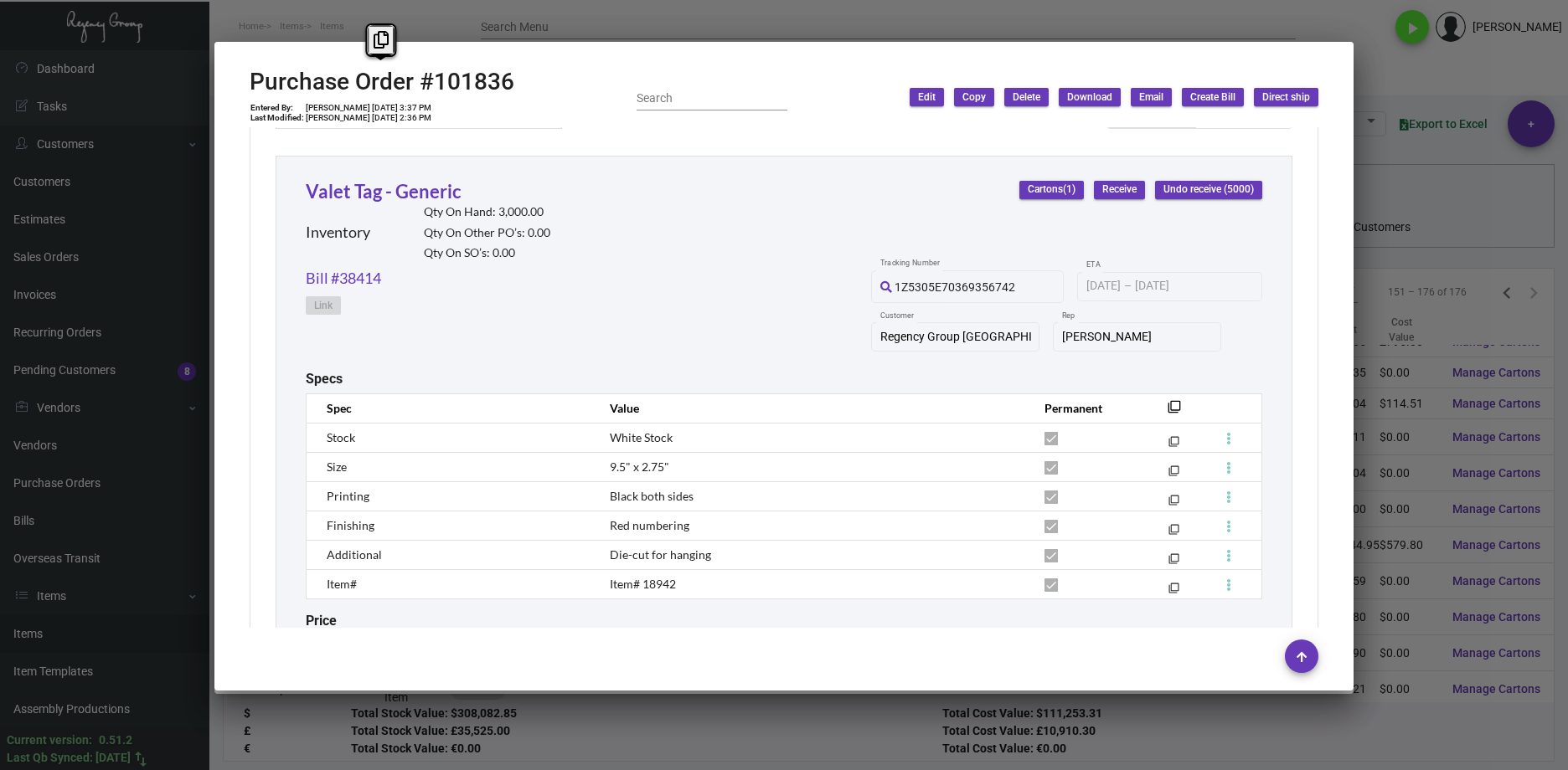
drag, startPoint x: 519, startPoint y: 81, endPoint x: 255, endPoint y: 78, distance: 264.0
click at [255, 78] on div "Purchase Order #101836 Entered By: [PERSON_NAME] [DATE] 3:37 PM Last Modified: …" at bounding box center [784, 97] width 1068 height 60
copy h2 "Purchase Order #101836"
click at [638, 31] on div at bounding box center [784, 385] width 1568 height 770
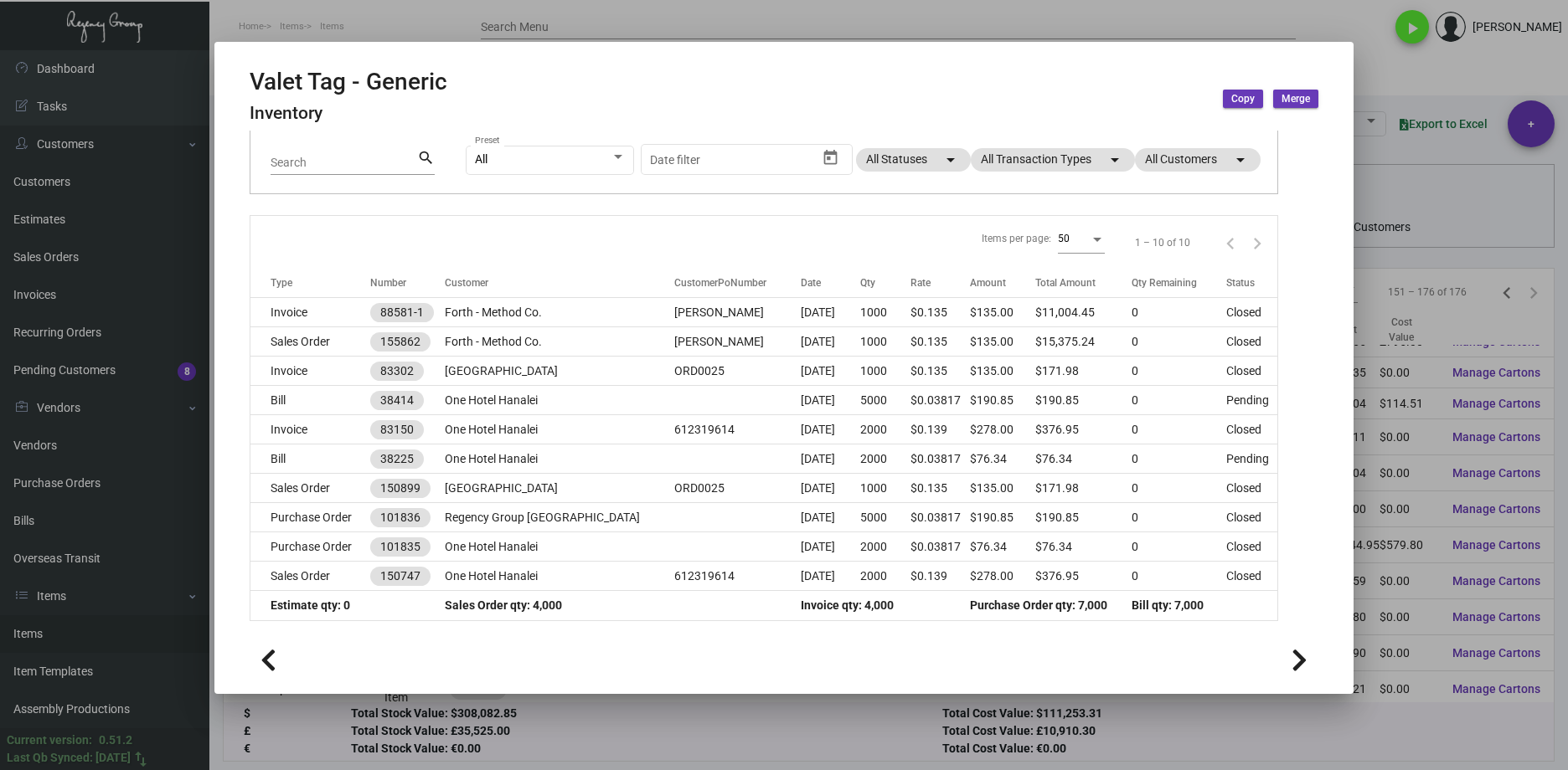
click at [1237, 712] on div at bounding box center [784, 385] width 1568 height 770
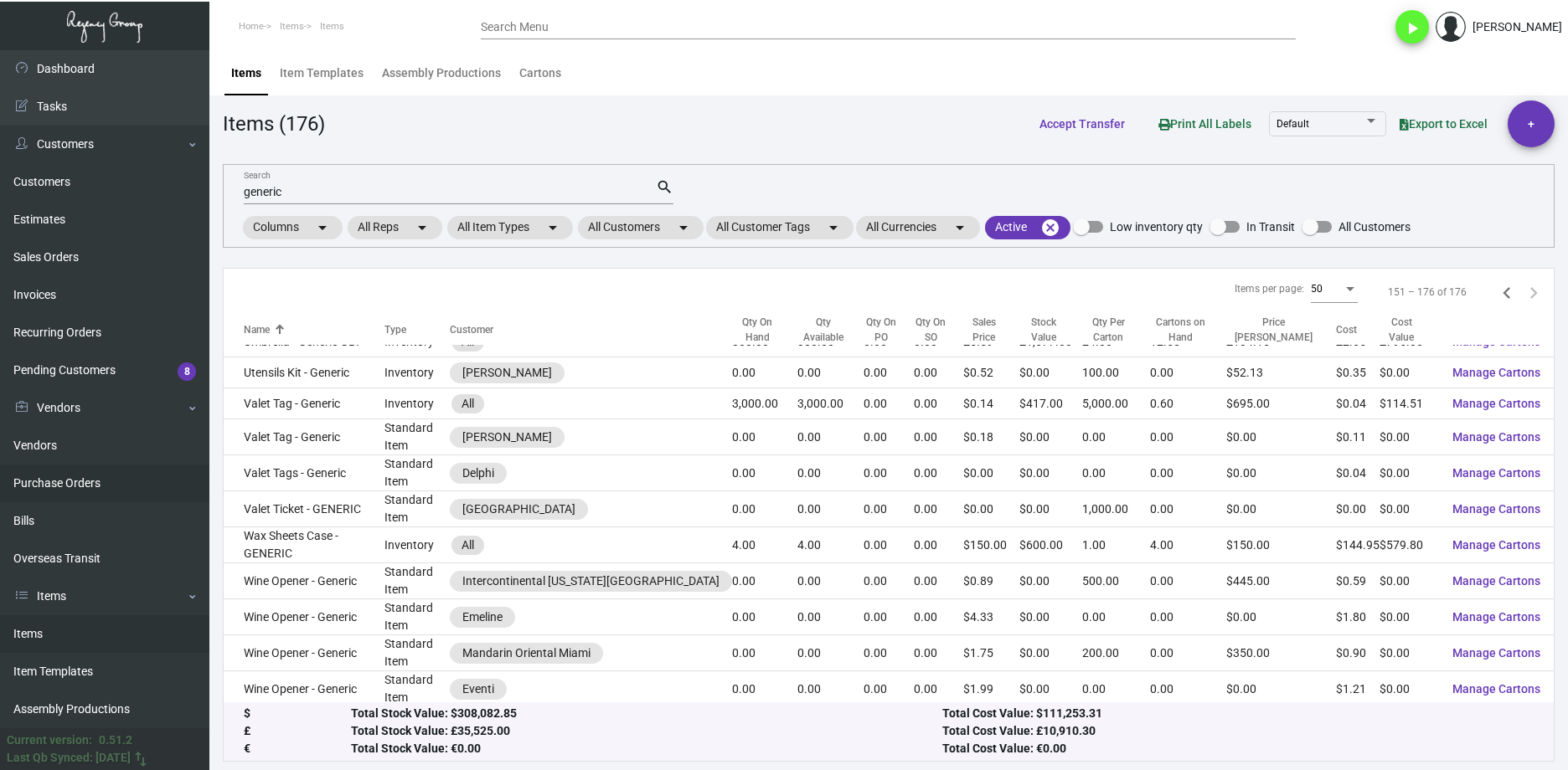
click at [96, 486] on link "Purchase Orders" at bounding box center [104, 483] width 209 height 38
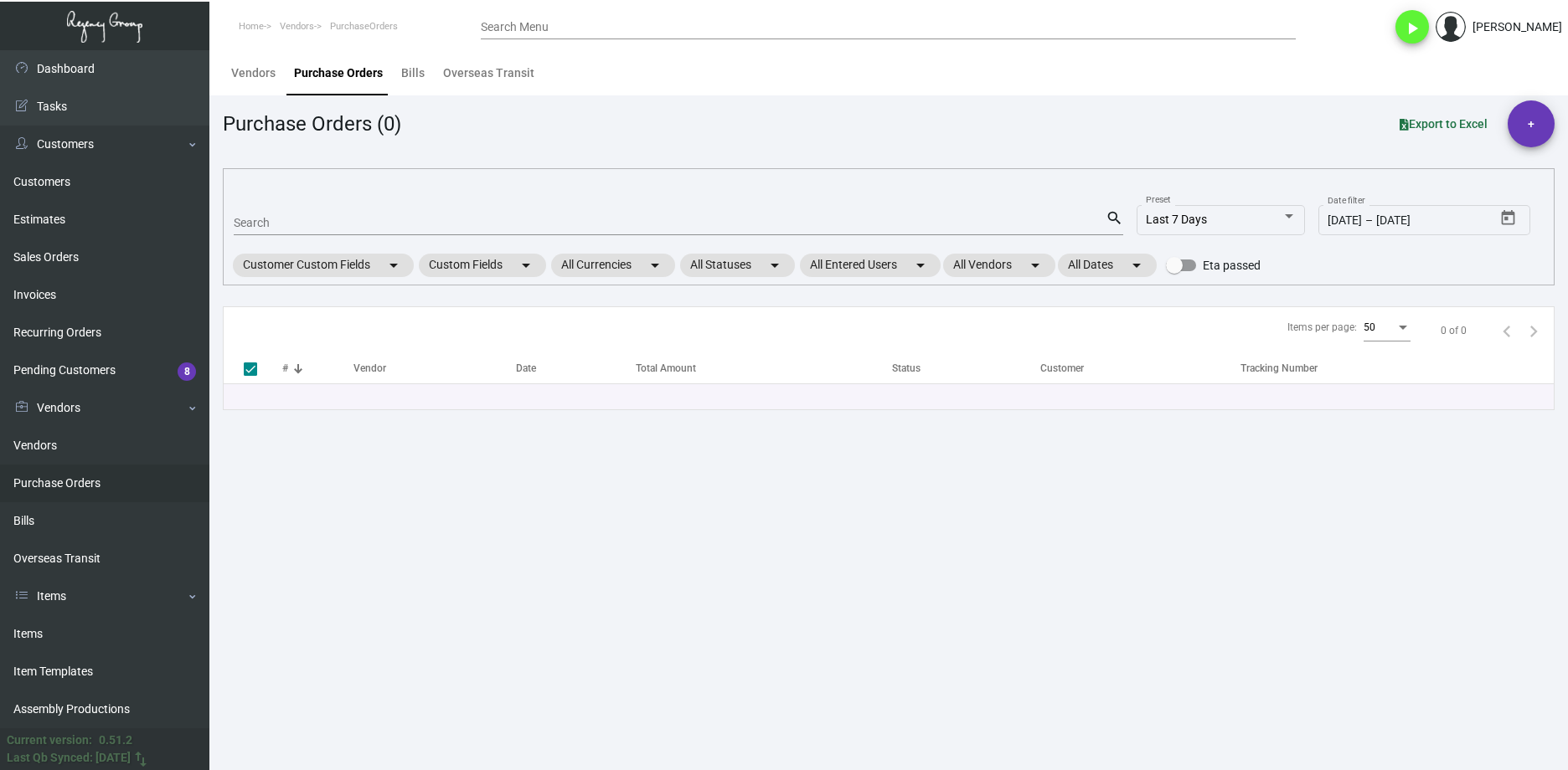
click at [310, 215] on div "Search" at bounding box center [670, 221] width 872 height 26
paste input "106404"
type input "106404"
checkbox input "false"
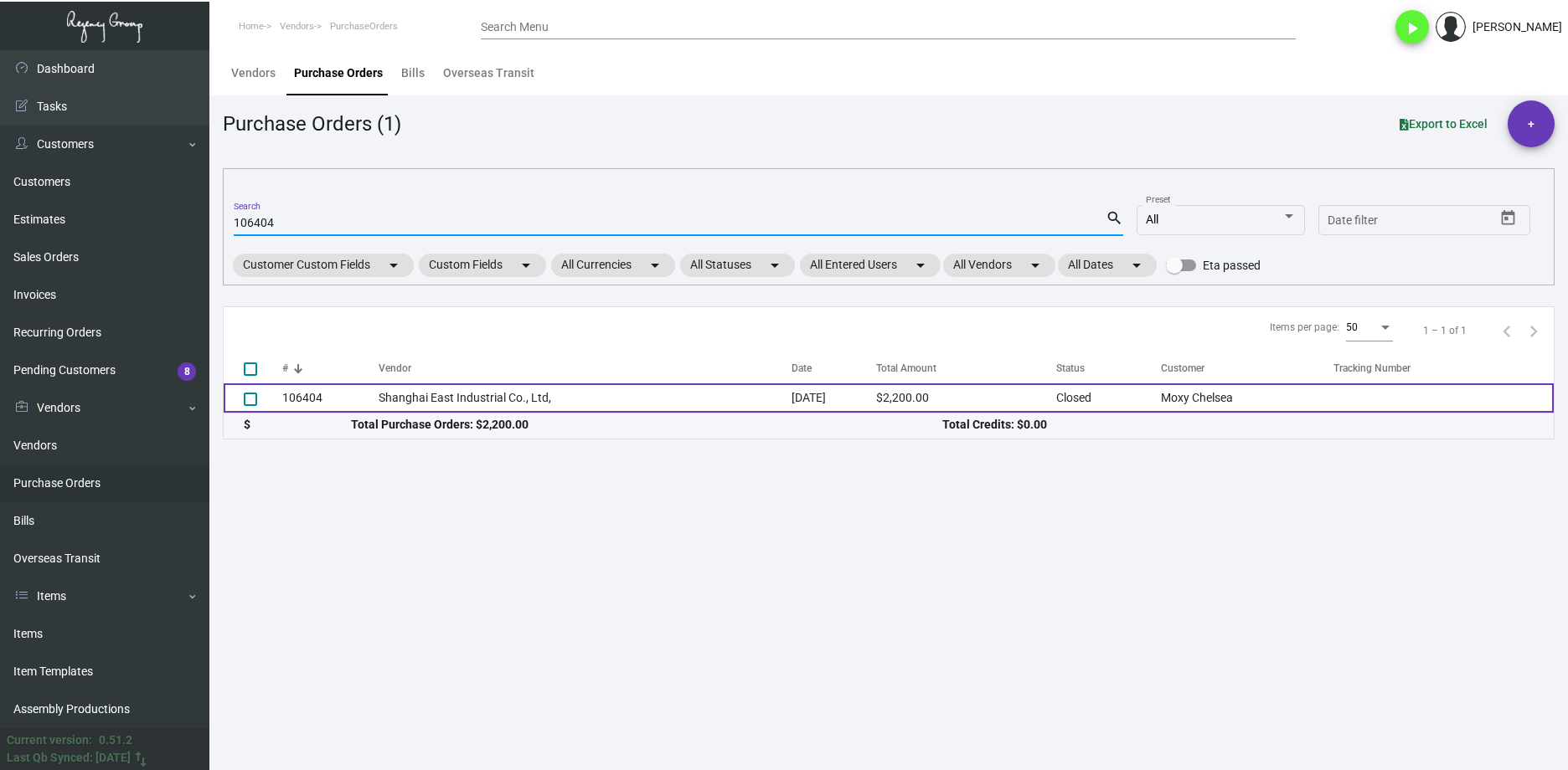
click at [417, 398] on td "Shanghai East Industrial Co., Ltd," at bounding box center [585, 398] width 413 height 29
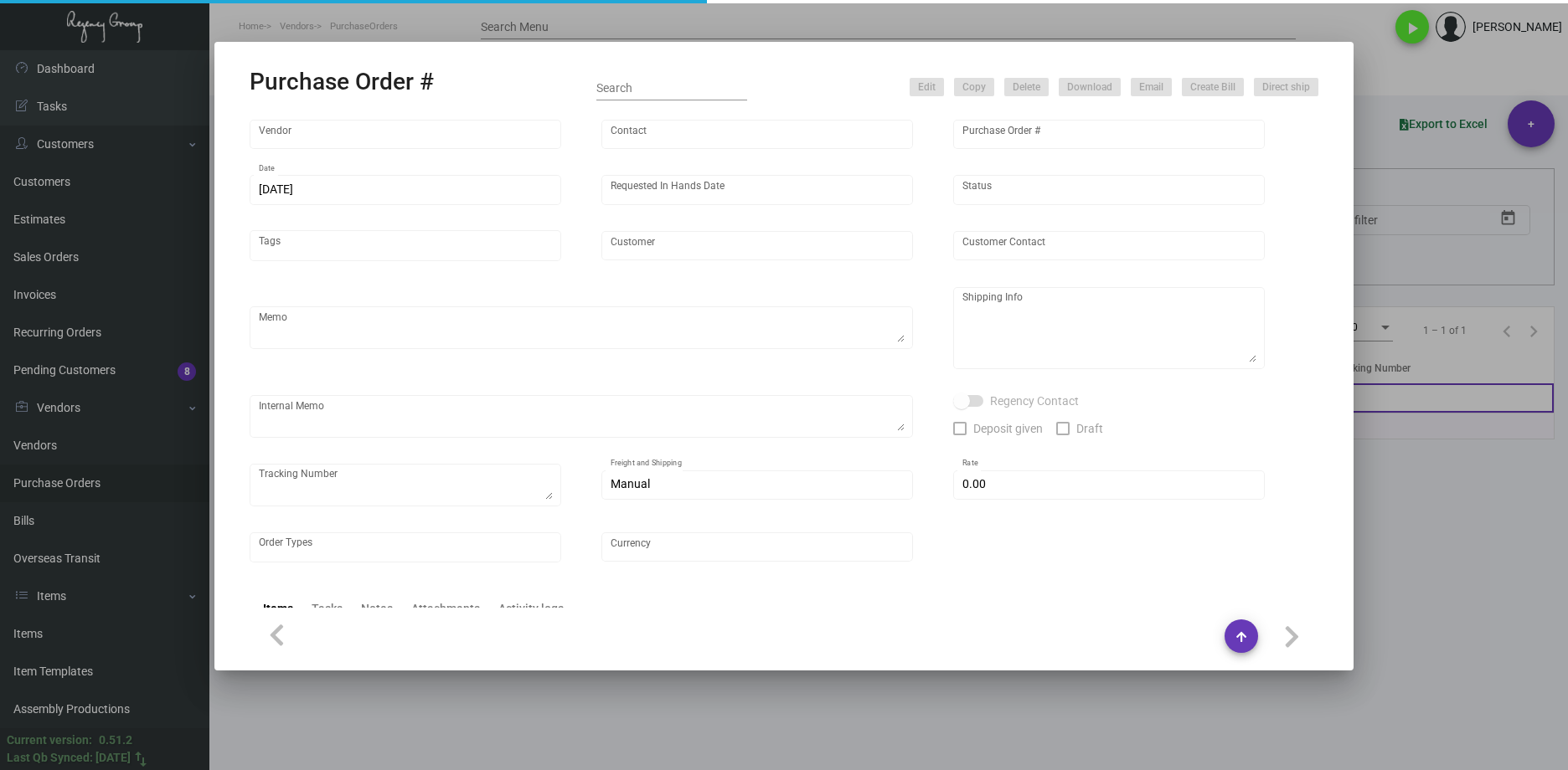
type input "Shanghai East Industrial Co., Ltd,"
type input "[PERSON_NAME]"
type input "106404"
type input "[DATE]"
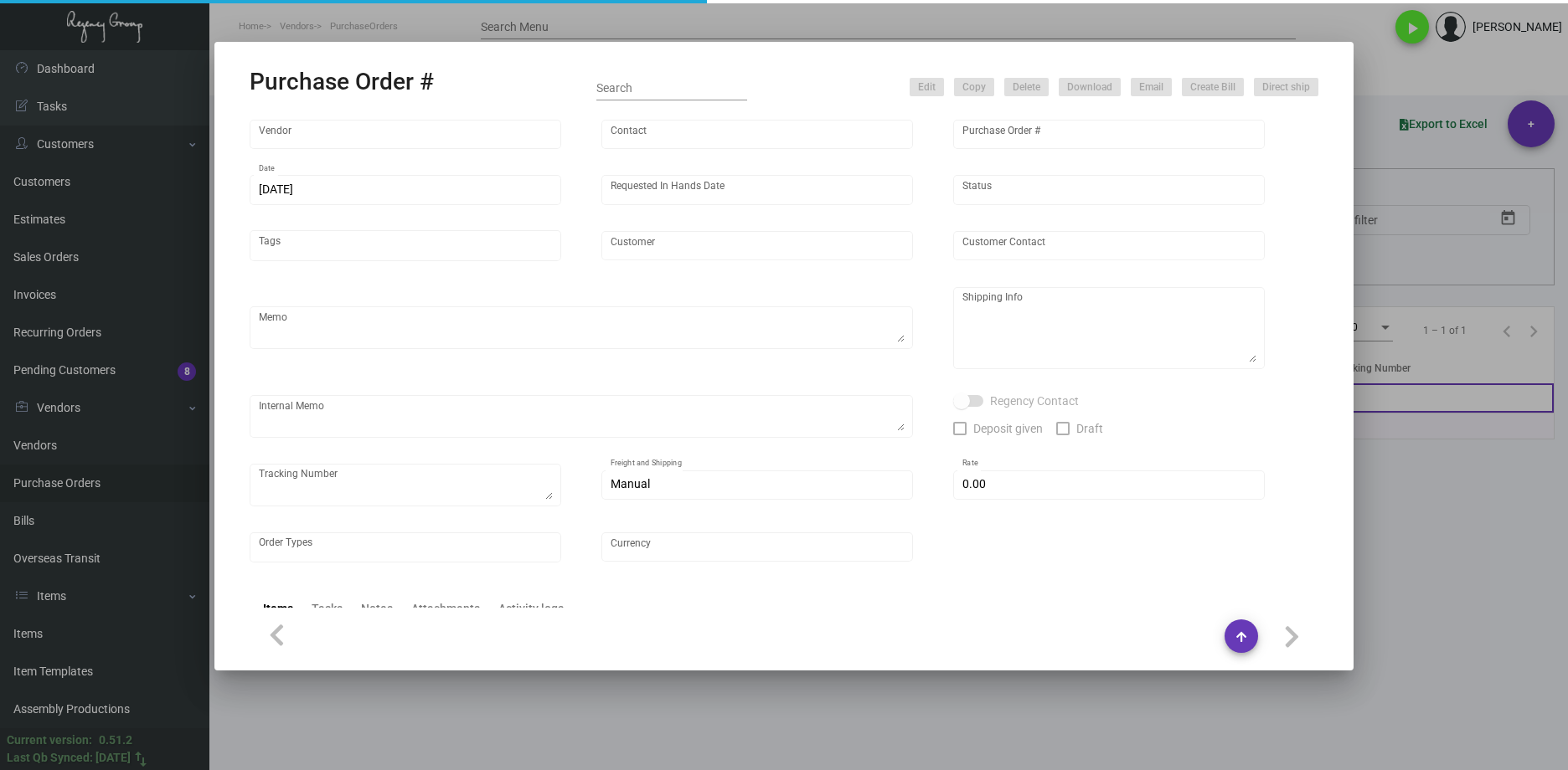
type input "Moxy Chelsea"
type textarea "Please ship by boat to our NJ warehouse."
type textarea "Regency Group NJ - [PERSON_NAME] [STREET_ADDRESS]"
checkbox input "true"
type input "$ 0.00"
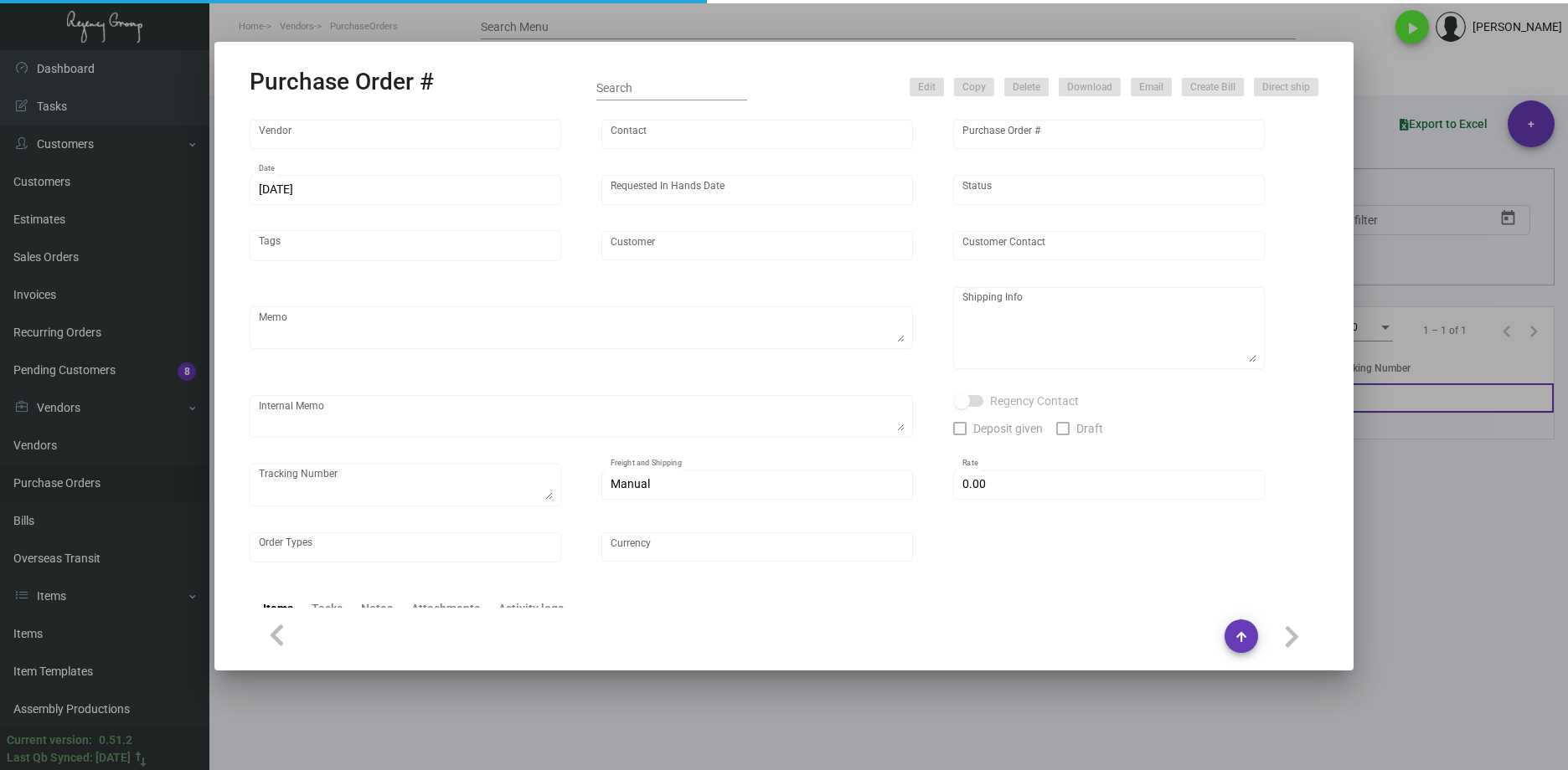
type input "United States Dollar $"
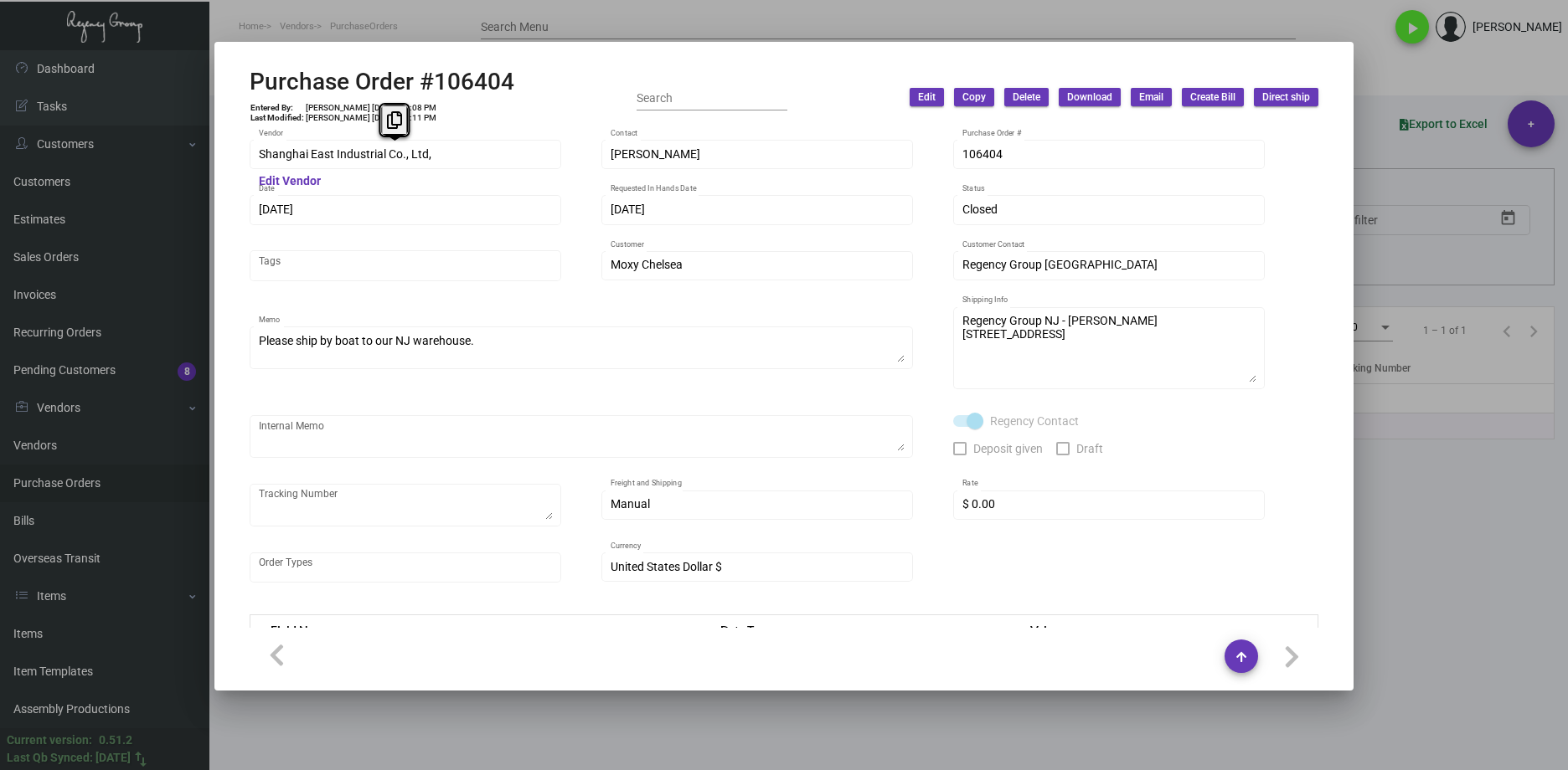
click at [202, 144] on div "Purchase Order #106404 Entered By: [PERSON_NAME] [DATE] 12:08 PM Last Modified:…" at bounding box center [784, 385] width 1568 height 770
drag, startPoint x: 450, startPoint y: 677, endPoint x: 481, endPoint y: 806, distance: 132.7
click at [481, 769] on html "Home Vendors PurchaseOrders Search Menu play_arrow [PERSON_NAME] Dashboard Dash…" at bounding box center [784, 385] width 1568 height 770
drag, startPoint x: 481, startPoint y: 806, endPoint x: 481, endPoint y: 761, distance: 45.0
click at [481, 761] on div at bounding box center [784, 385] width 1568 height 770
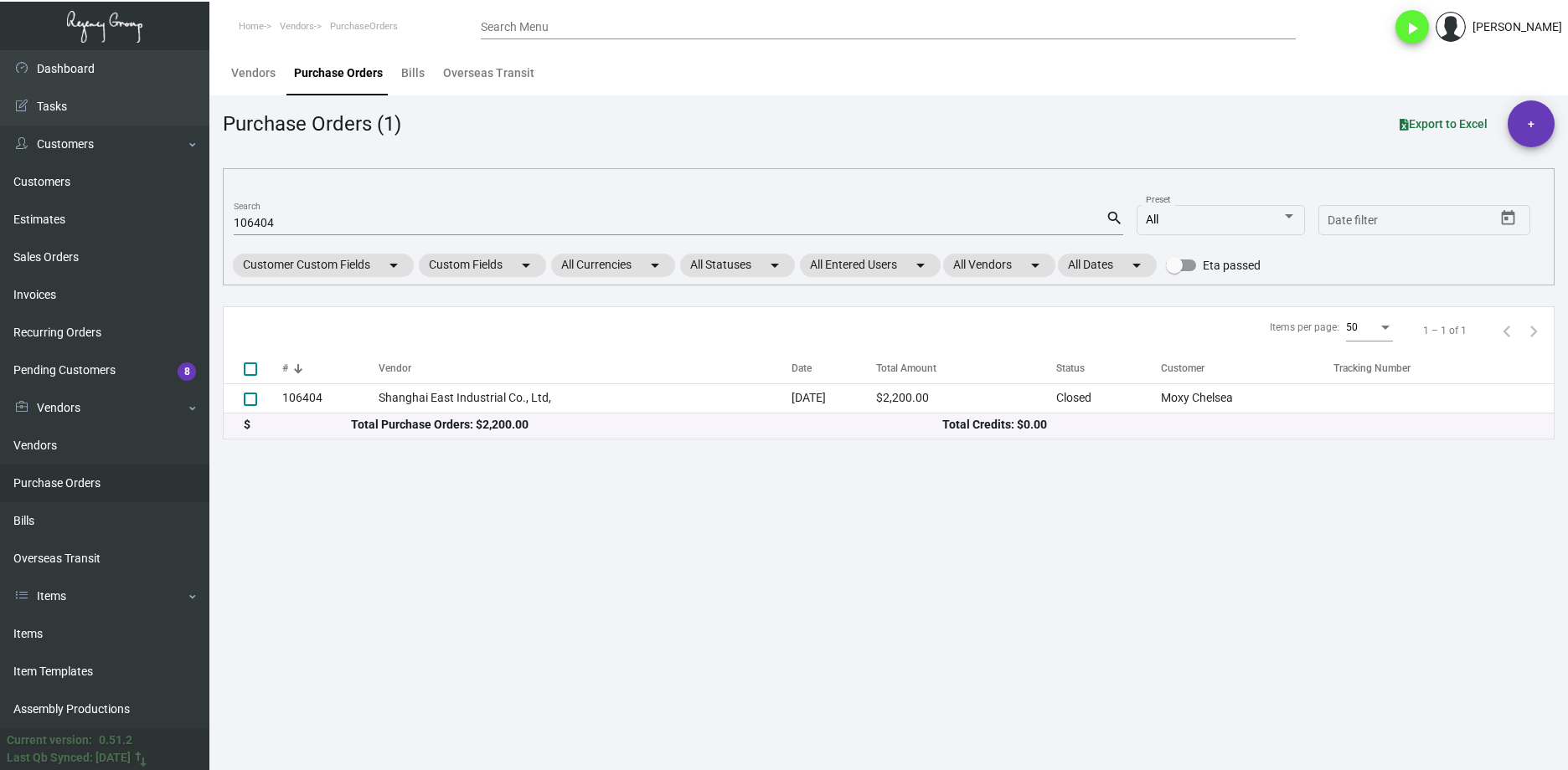
click at [77, 491] on link "Purchase Orders" at bounding box center [104, 483] width 209 height 38
click at [353, 230] on input "106404" at bounding box center [670, 223] width 872 height 13
click at [352, 230] on input "106404" at bounding box center [670, 223] width 872 height 13
click at [351, 230] on input "106404" at bounding box center [670, 223] width 872 height 13
click at [350, 228] on input "106404" at bounding box center [670, 223] width 872 height 13
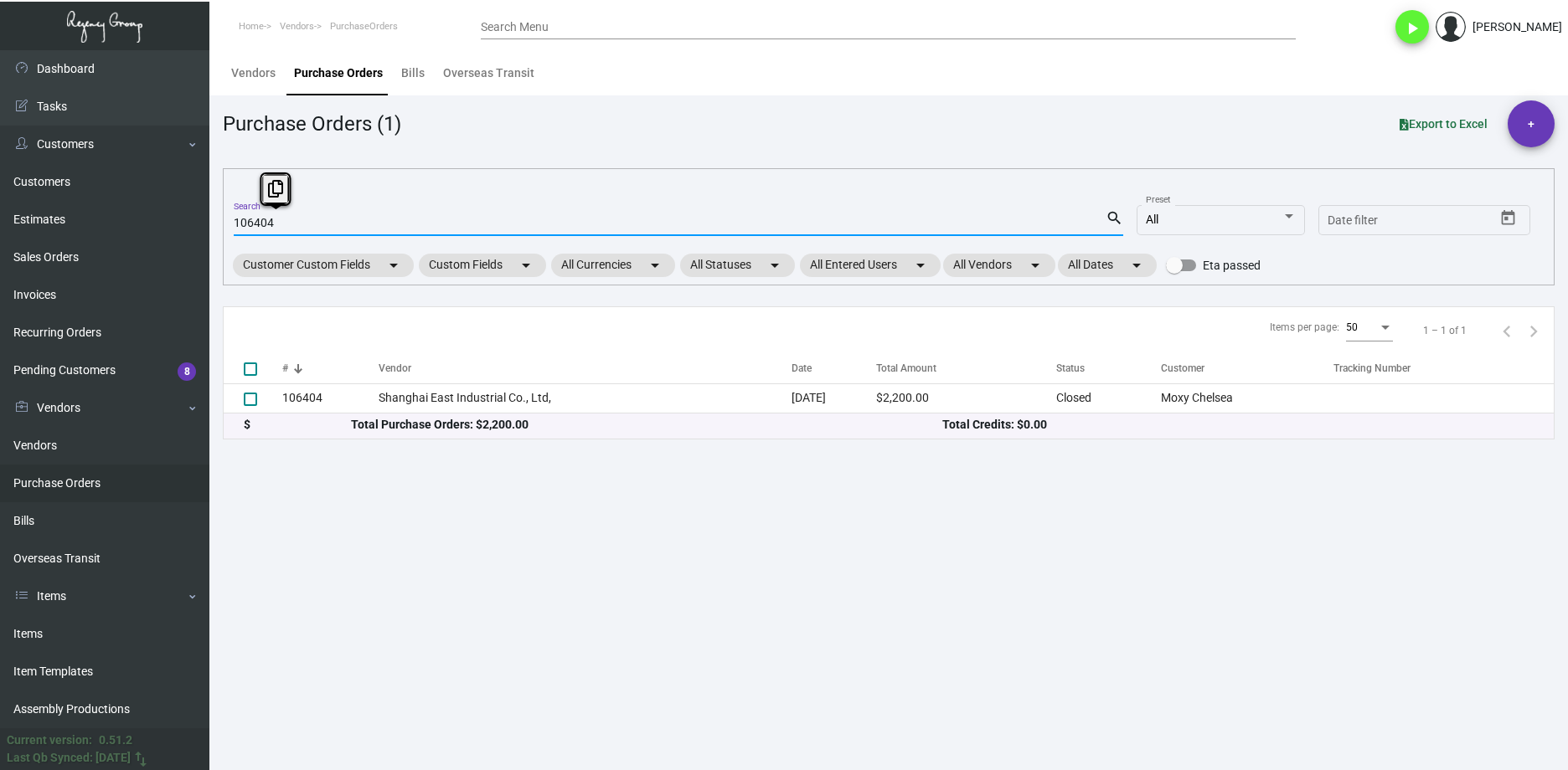
click at [350, 228] on input "106404" at bounding box center [670, 223] width 872 height 13
paste input "92599"
type input "10640492599"
click at [272, 222] on input "10640492599" at bounding box center [670, 223] width 872 height 13
checkbox input "true"
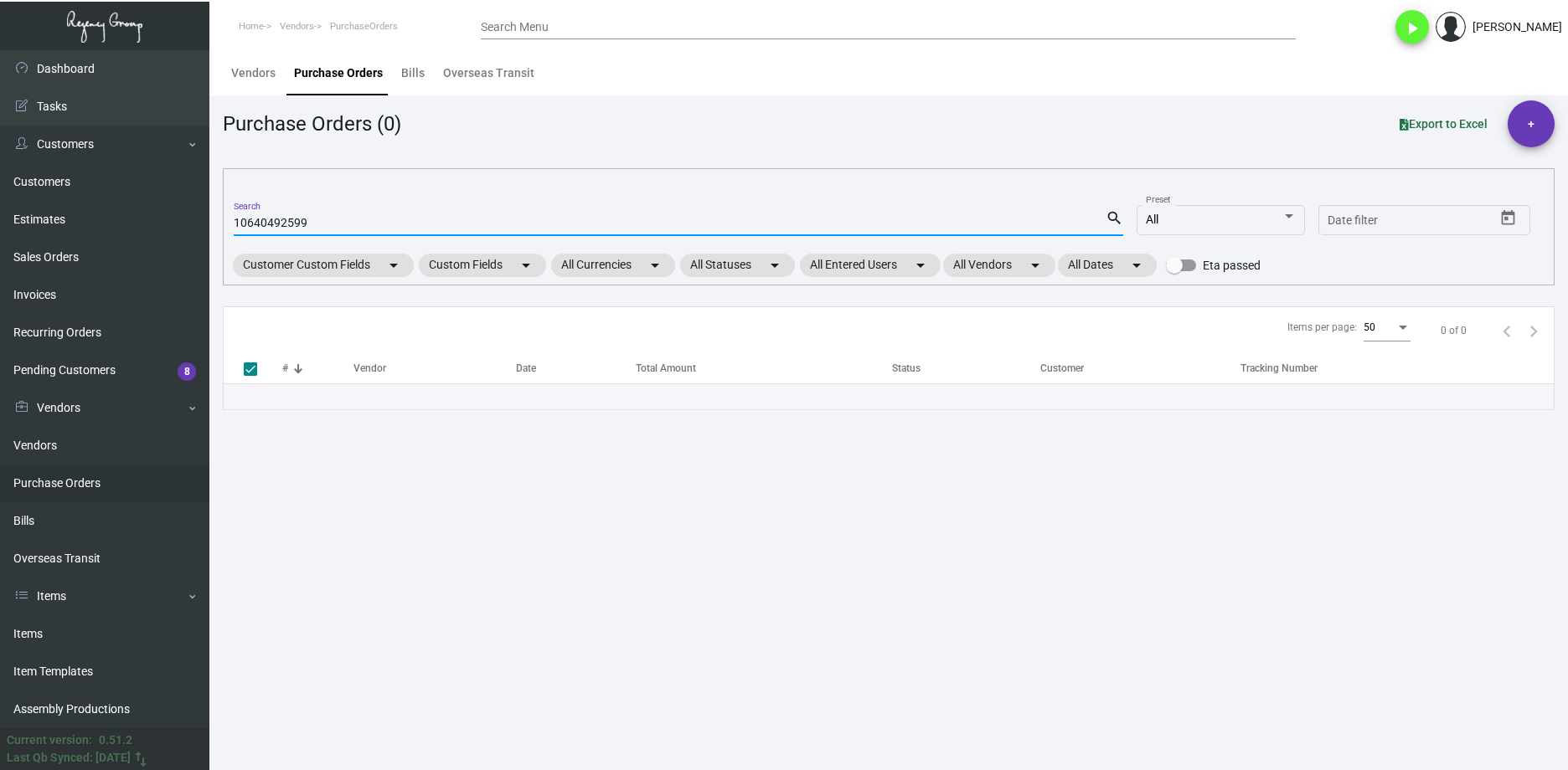
click at [271, 222] on input "10640492599" at bounding box center [670, 223] width 872 height 13
paste input
type input "92599"
checkbox input "false"
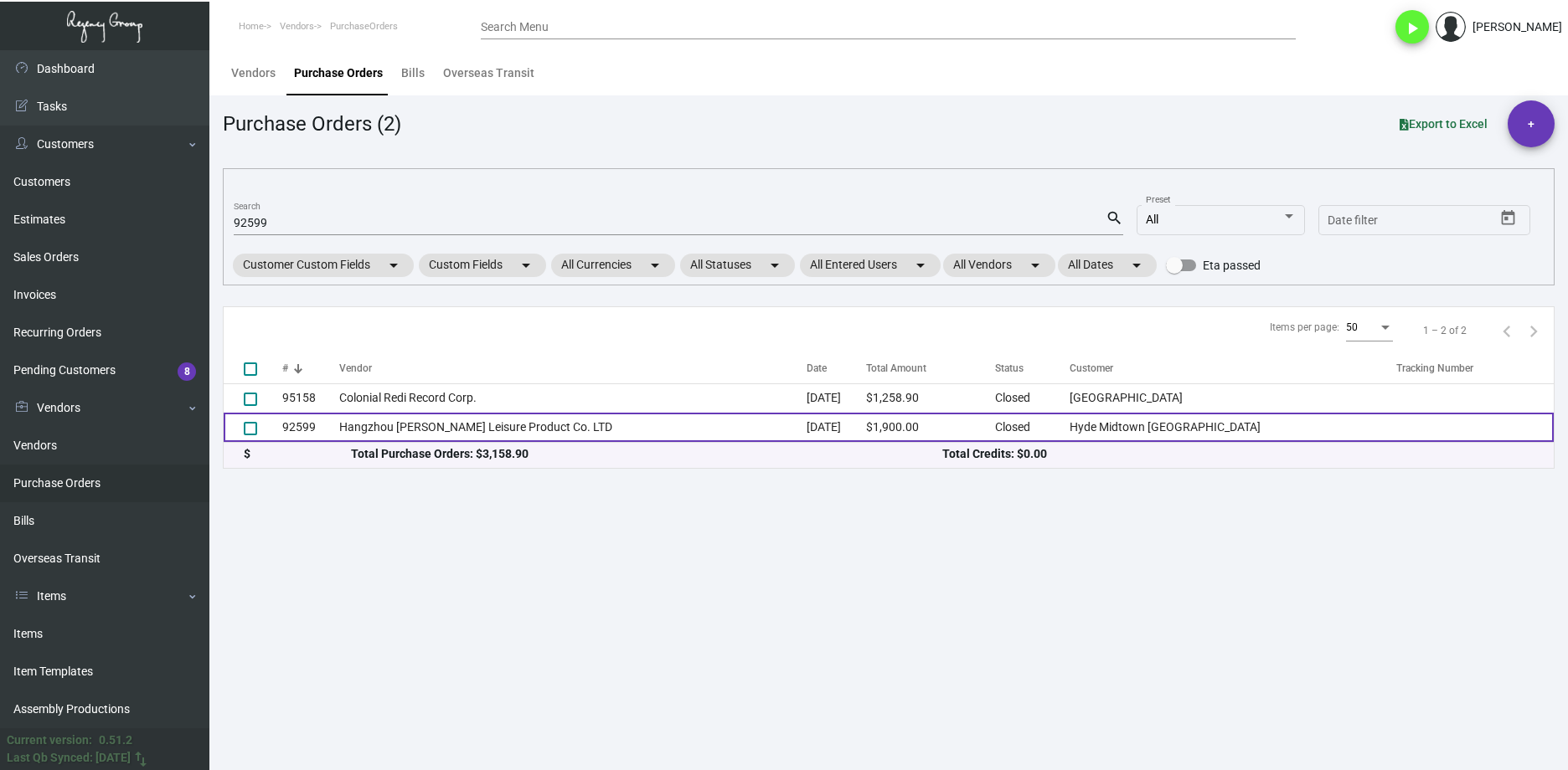
click at [362, 423] on td "Hangzhou [PERSON_NAME] Leisure Product Co. LTD" at bounding box center [572, 427] width 466 height 29
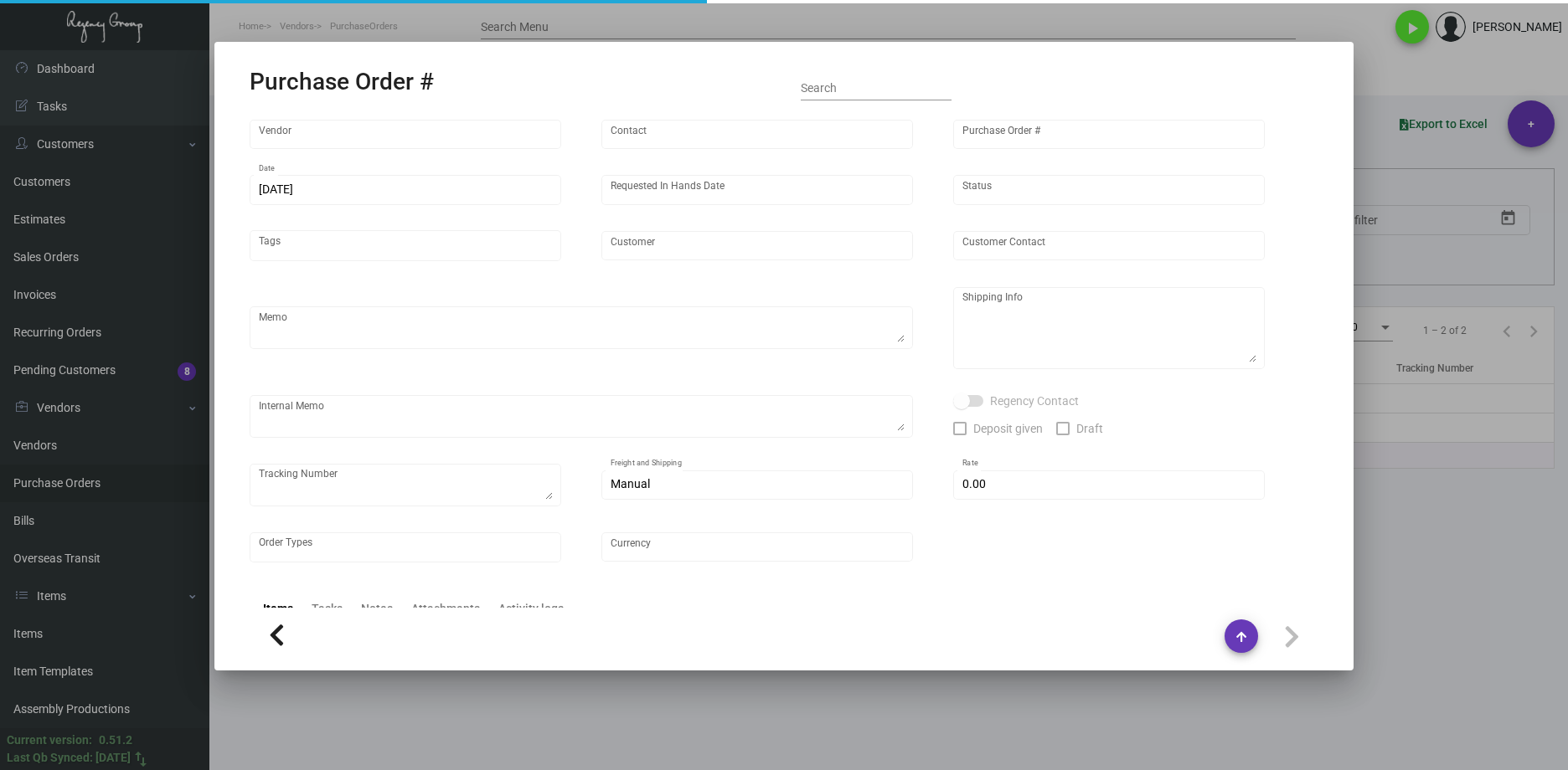
type input "Hangzhou [PERSON_NAME] Leisure Product Co. LTD"
type input "[PERSON_NAME]"
type input "92599"
type input "[DATE]"
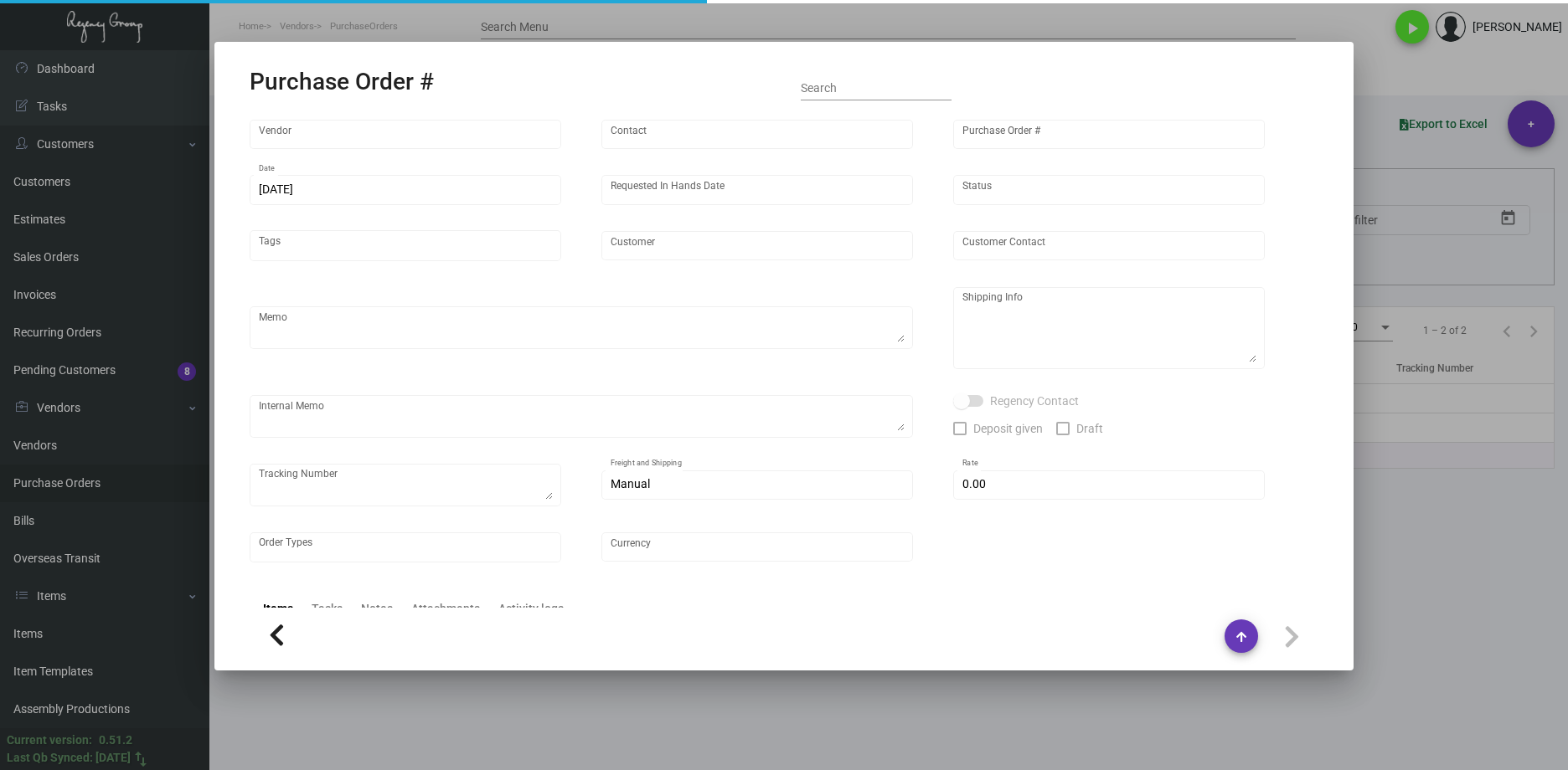
type input "Hyde Midtown [GEOGRAPHIC_DATA]"
type textarea "Regency Group NJ - [PERSON_NAME] [STREET_ADDRESS]"
checkbox input "true"
type input "$ 0.00"
type input "United States Dollar $"
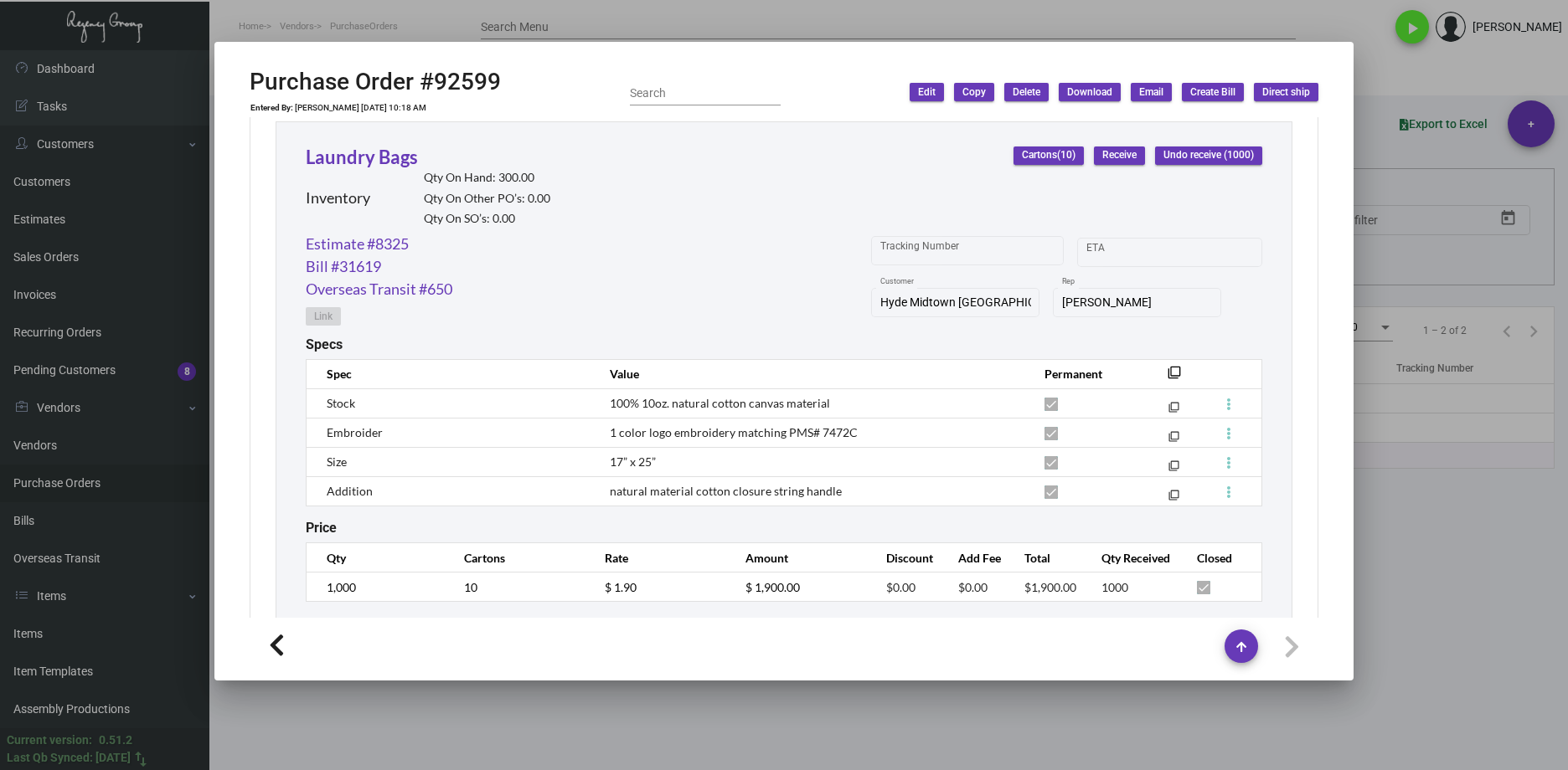
scroll to position [819, 0]
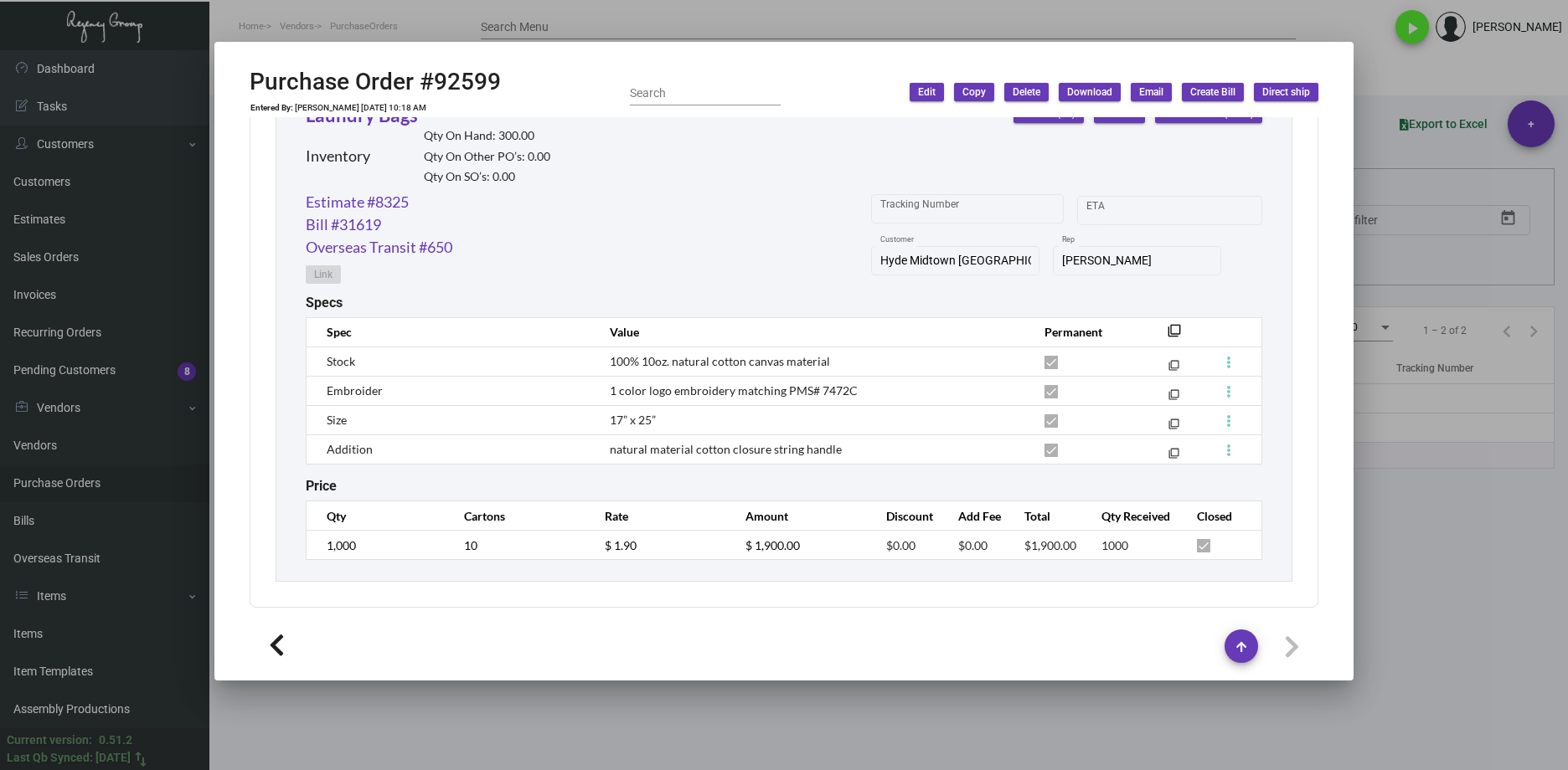
click at [671, 395] on span "1 color logo embroidery matching PMS# 7472C" at bounding box center [733, 390] width 248 height 14
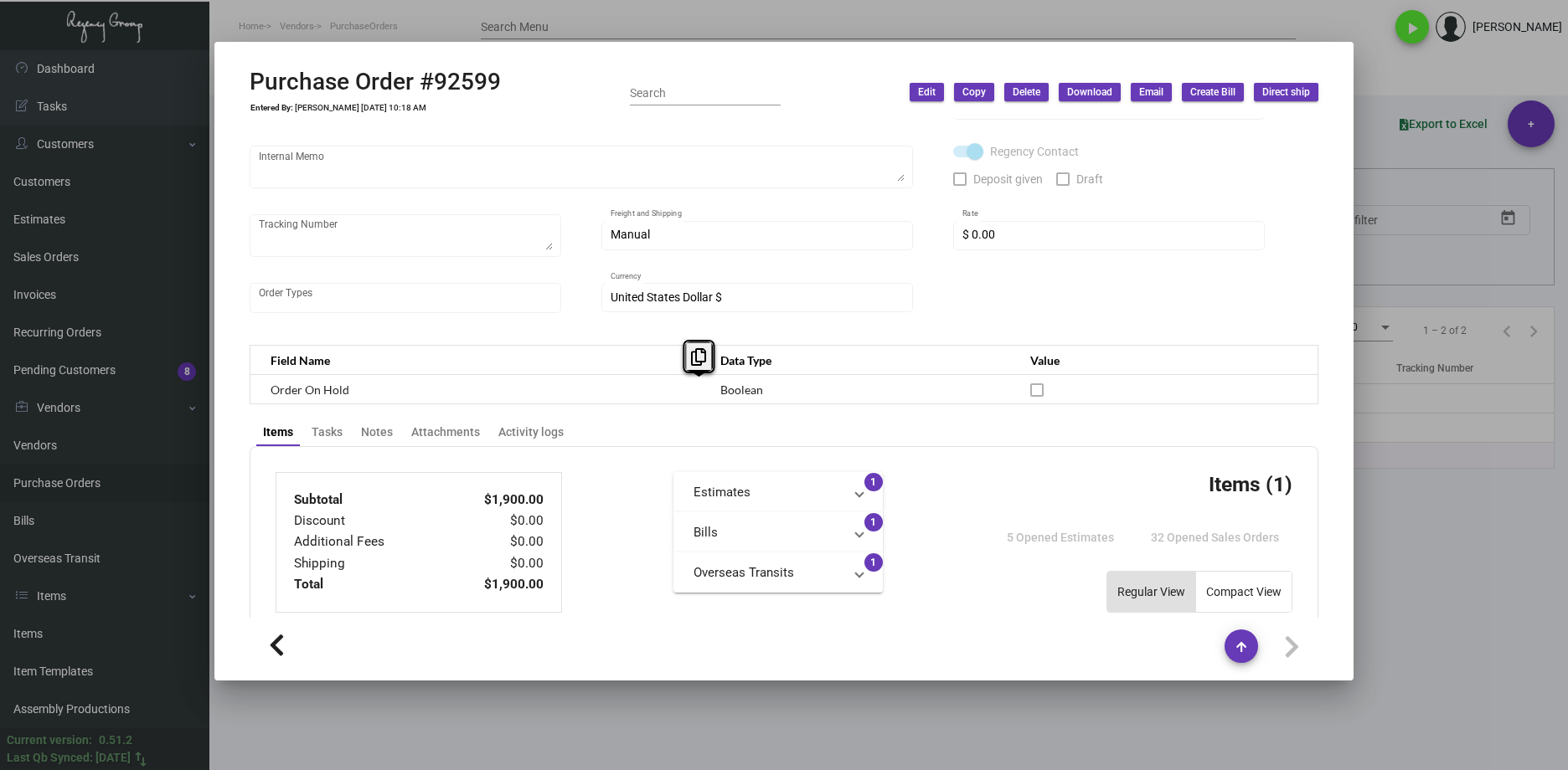
scroll to position [0, 0]
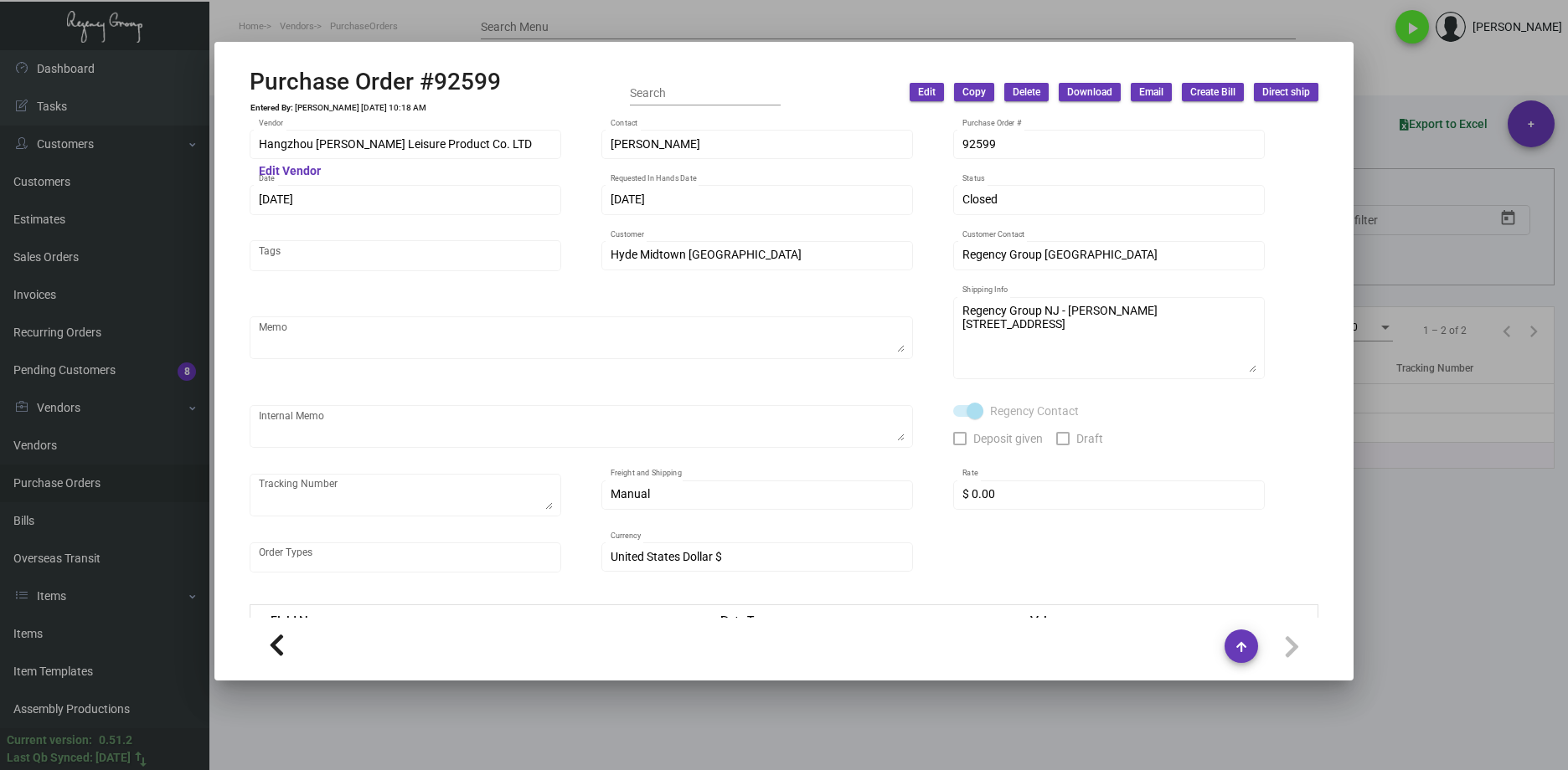
click at [359, 149] on div "Hangzhou [PERSON_NAME] Leisure Product Co. LTD Vendor Edit Vendor [PERSON_NAME]…" at bounding box center [784, 366] width 1109 height 500
click at [316, 146] on mat-dialog-container "Purchase Order #92599 Entered By: [PERSON_NAME] [DATE] 10:18 AM Search Edit Cop…" at bounding box center [784, 361] width 1139 height 639
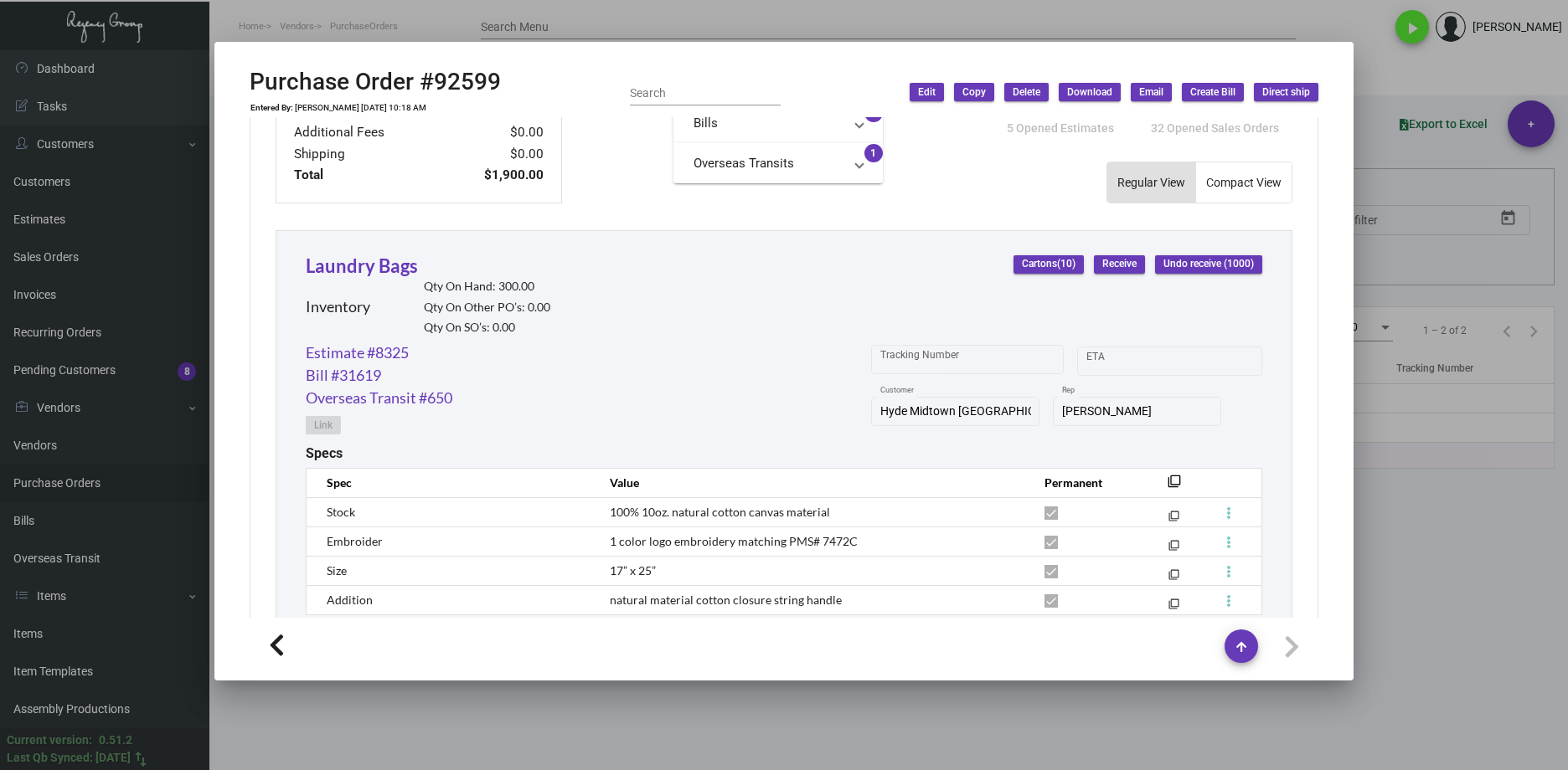
scroll to position [669, 0]
drag, startPoint x: 288, startPoint y: 399, endPoint x: 315, endPoint y: 401, distance: 27.1
click at [315, 401] on div "Laundry Bags Inventory Qty On Hand: 300.00 Qty On Other PO’s: 0.00 Qty On SO’s:…" at bounding box center [784, 480] width 1017 height 502
click at [432, 392] on link "Overseas Transit #650" at bounding box center [379, 398] width 146 height 23
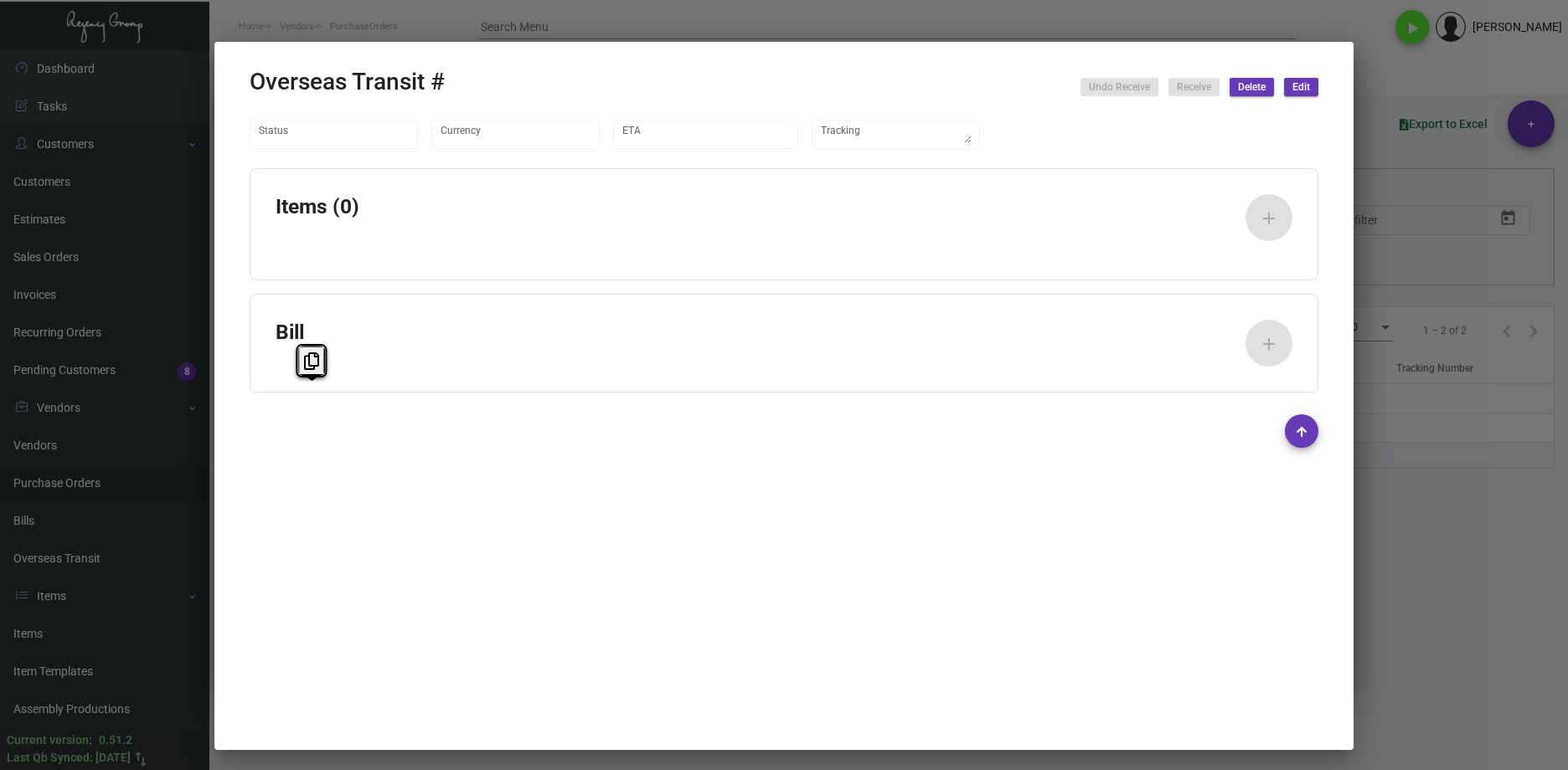
type input "United States Dollar $"
type input "[DATE]"
type textarea "Container# OOLU9980900"
